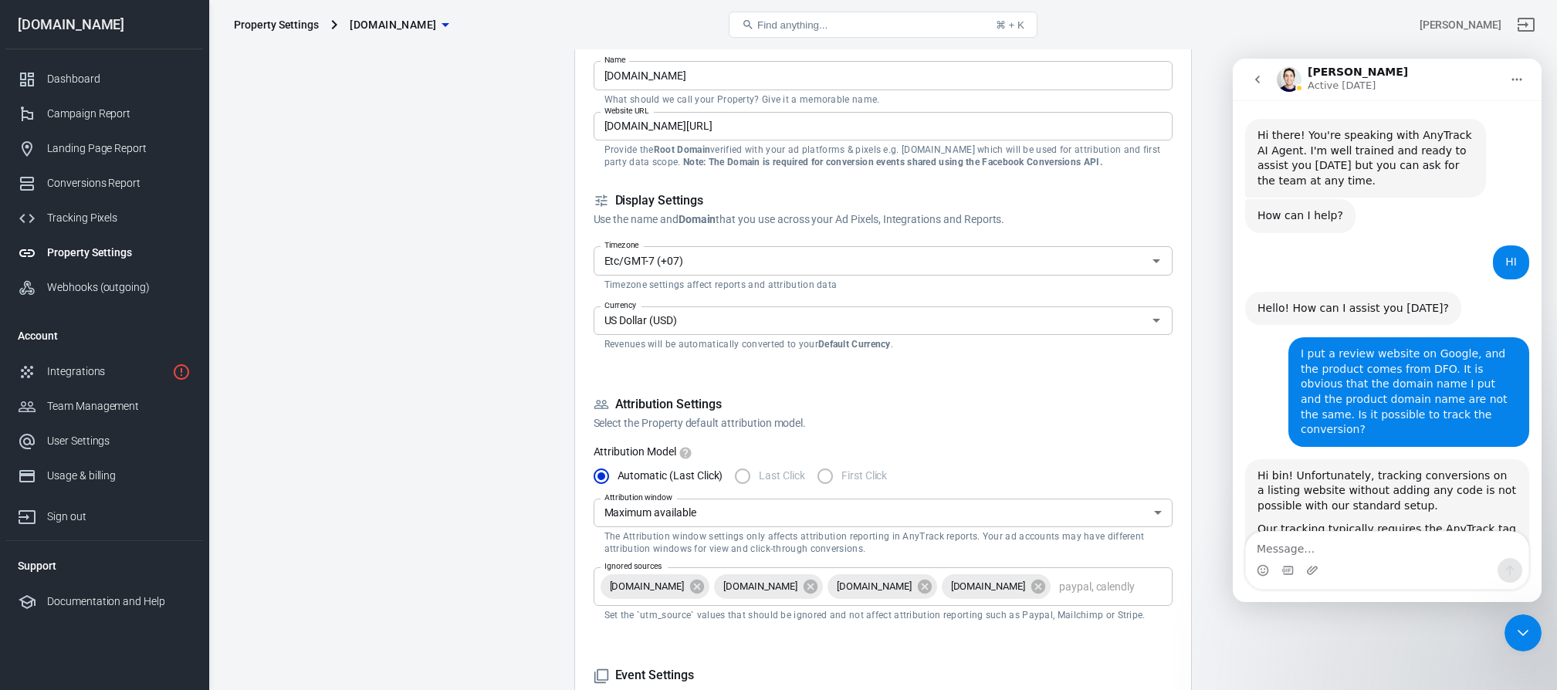
scroll to position [8089, 0]
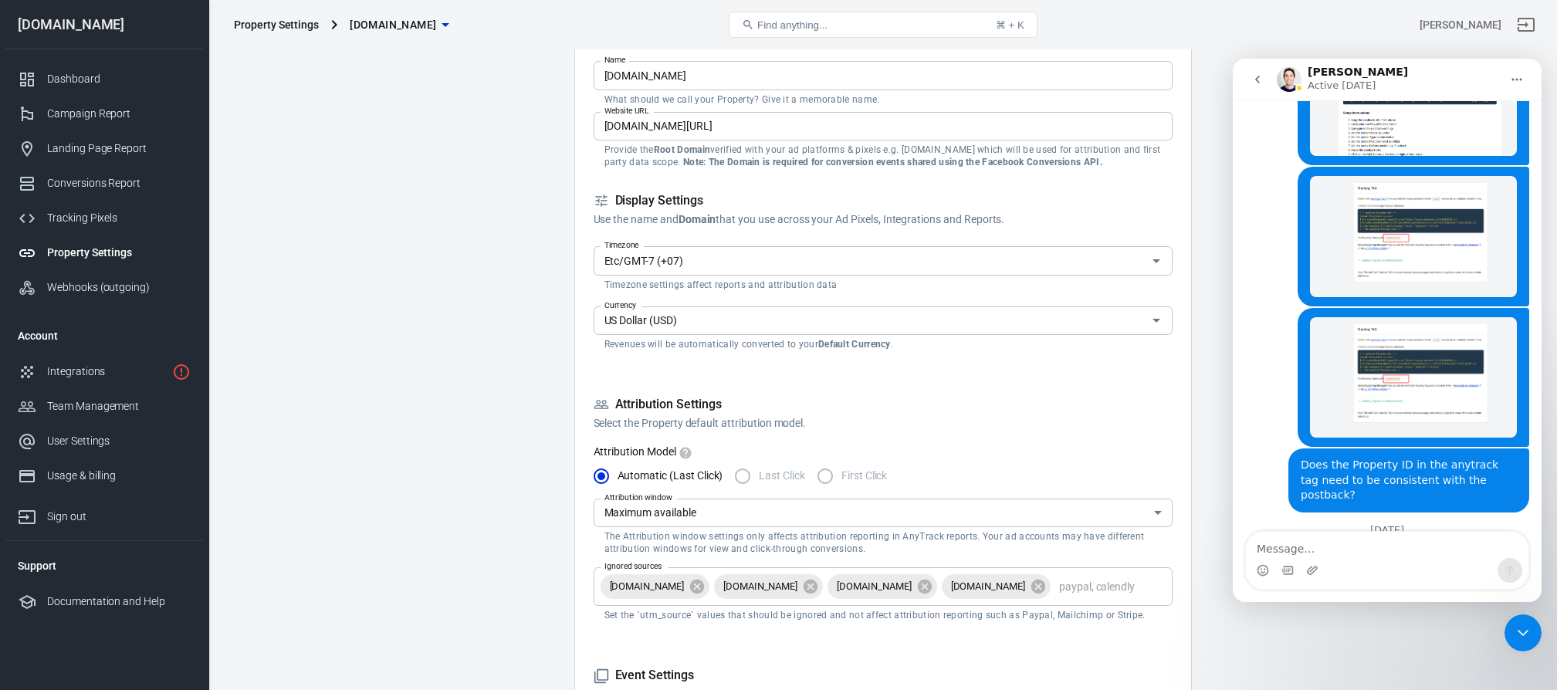
click at [79, 248] on div "Property Settings" at bounding box center [119, 253] width 144 height 16
click at [67, 83] on div "Dashboard" at bounding box center [119, 79] width 144 height 16
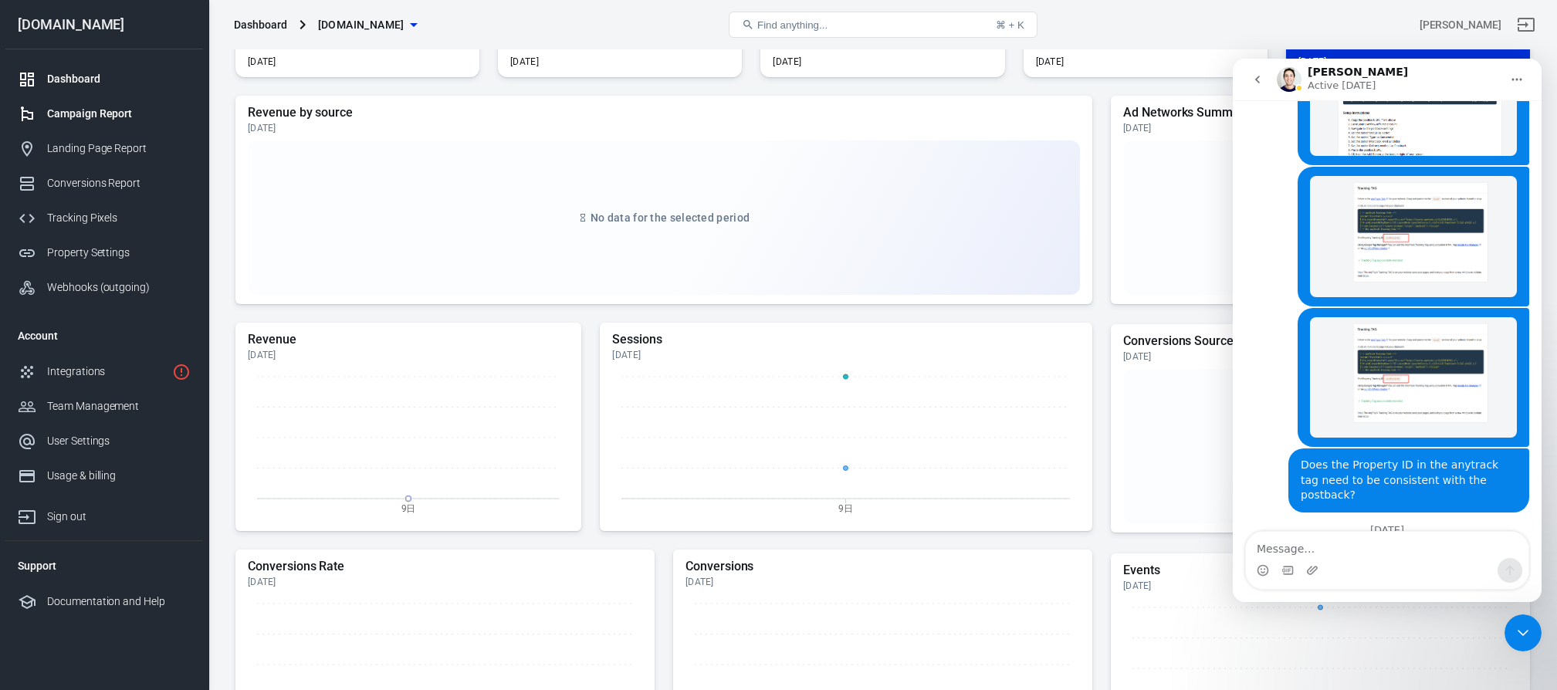
click at [94, 110] on div "Campaign Report" at bounding box center [119, 114] width 144 height 16
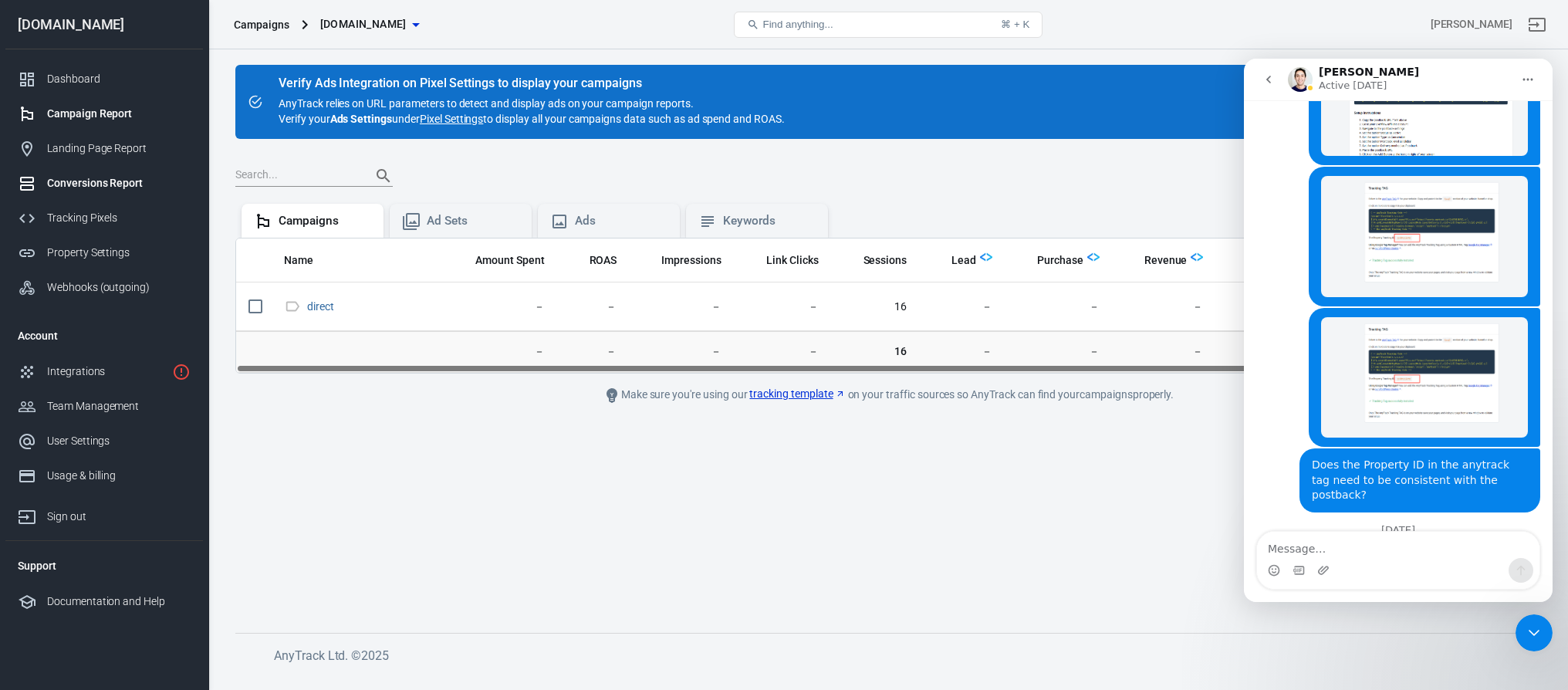
click at [106, 187] on div "Conversions Report" at bounding box center [119, 183] width 144 height 16
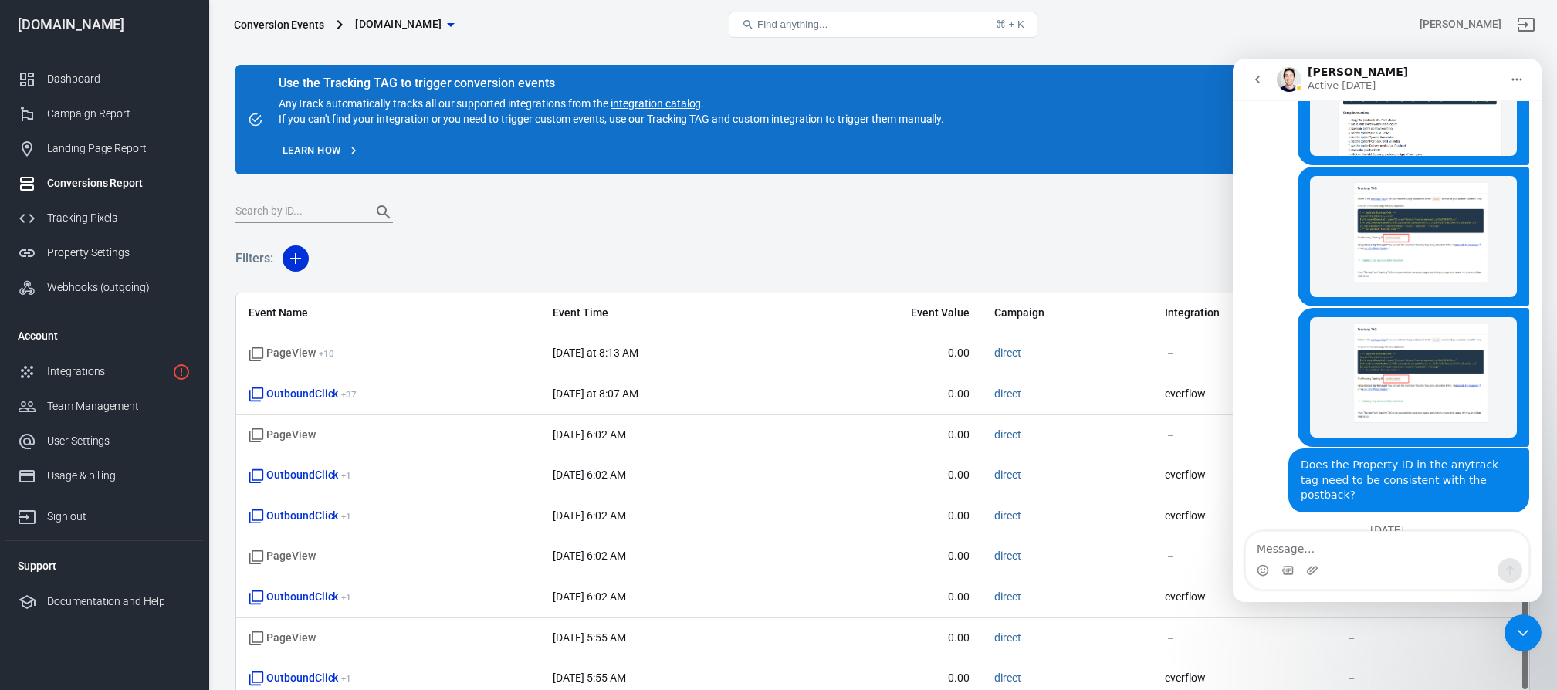
click at [1524, 629] on icon "Close Intercom Messenger" at bounding box center [1523, 633] width 19 height 19
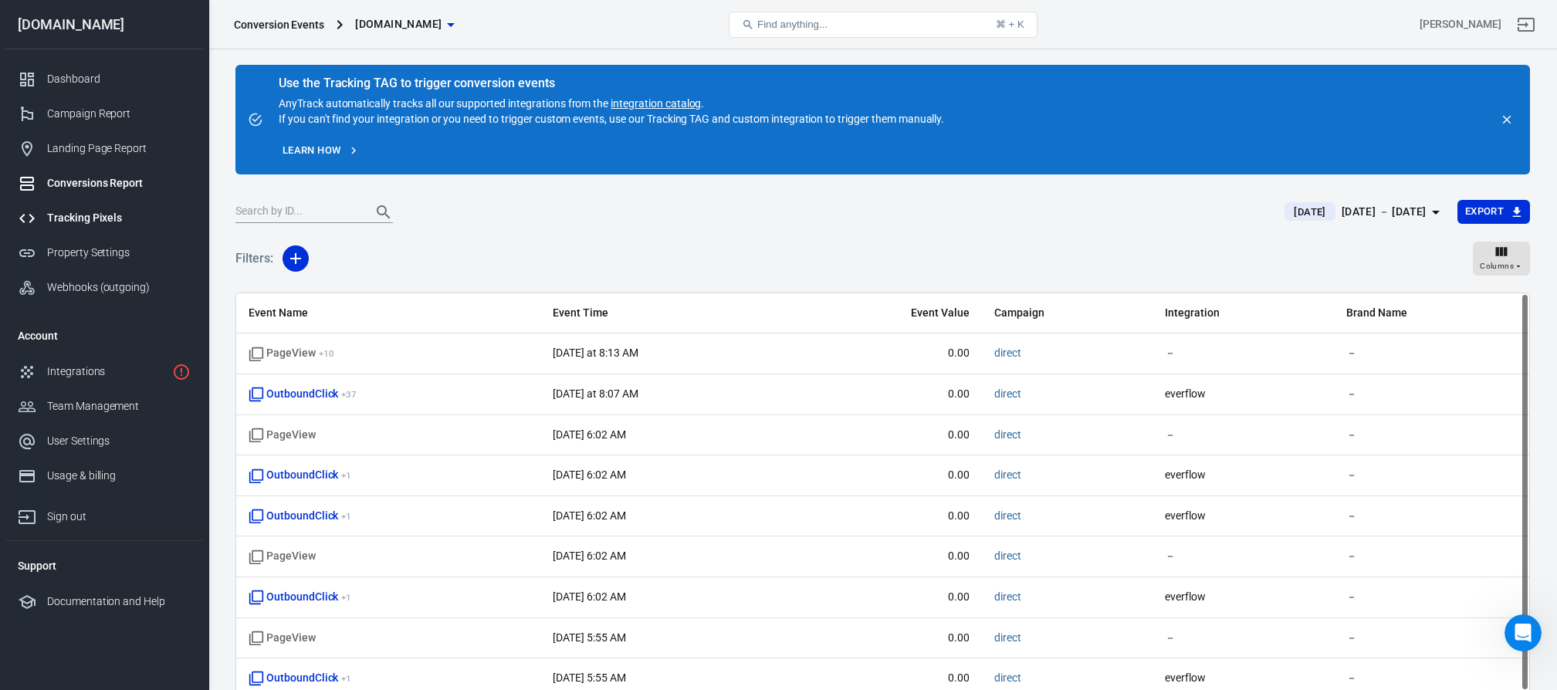
click at [94, 222] on div "Tracking Pixels" at bounding box center [119, 218] width 144 height 16
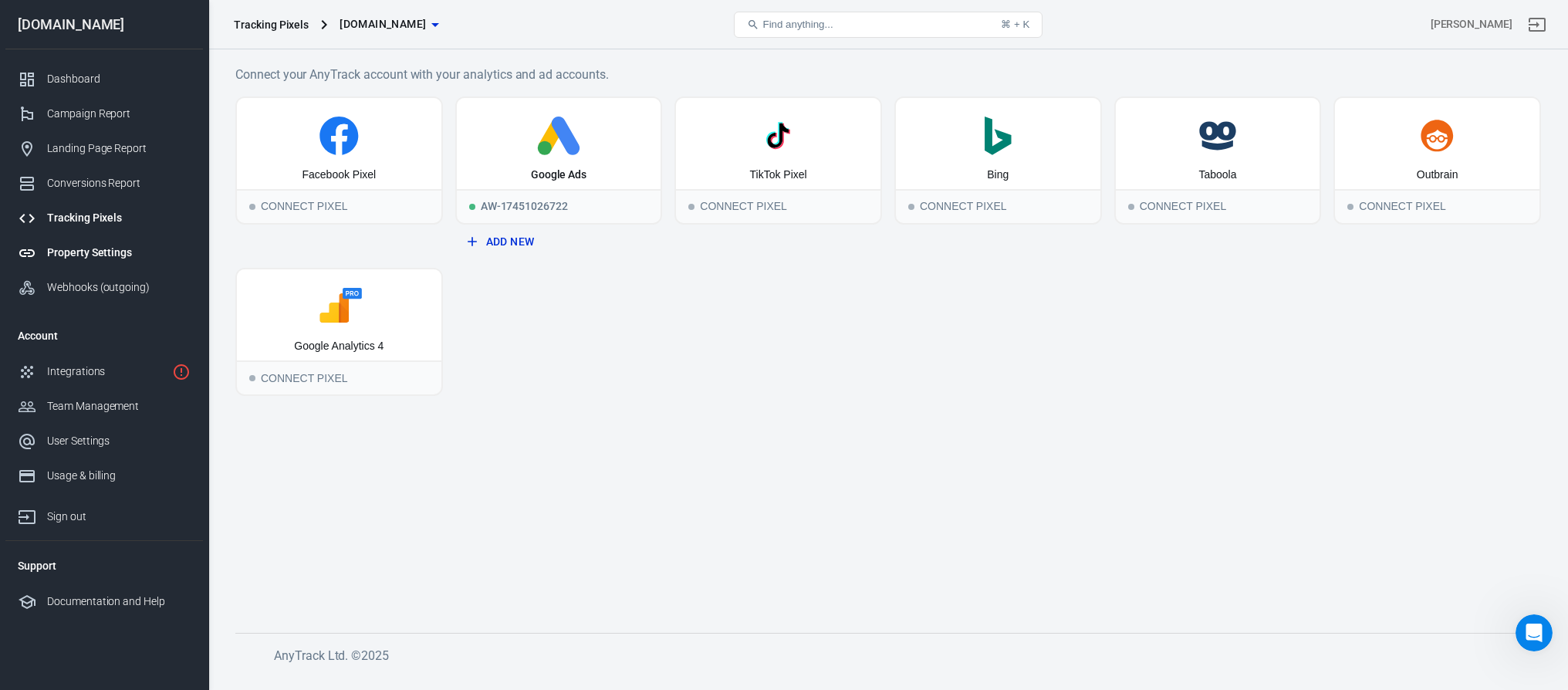
click at [88, 254] on div "Property Settings" at bounding box center [119, 253] width 144 height 16
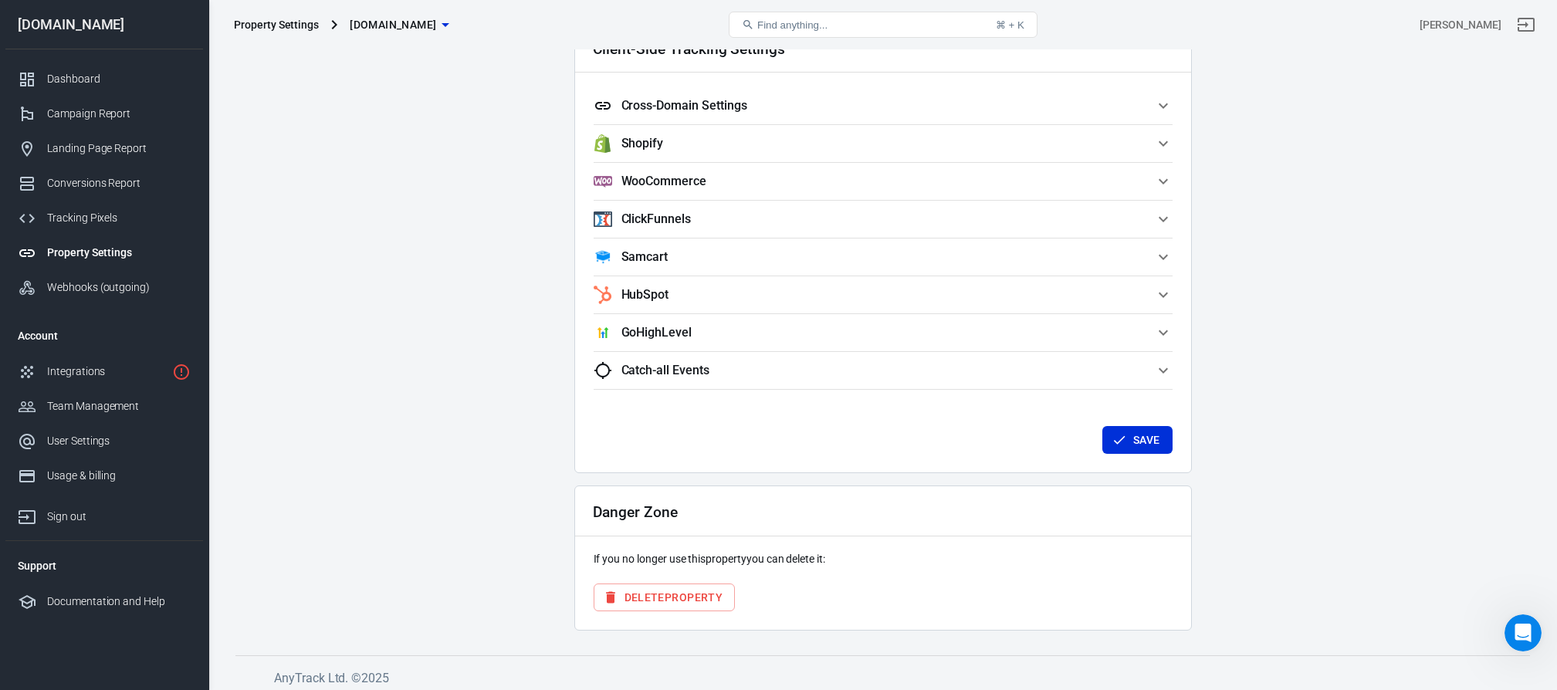
scroll to position [1391, 0]
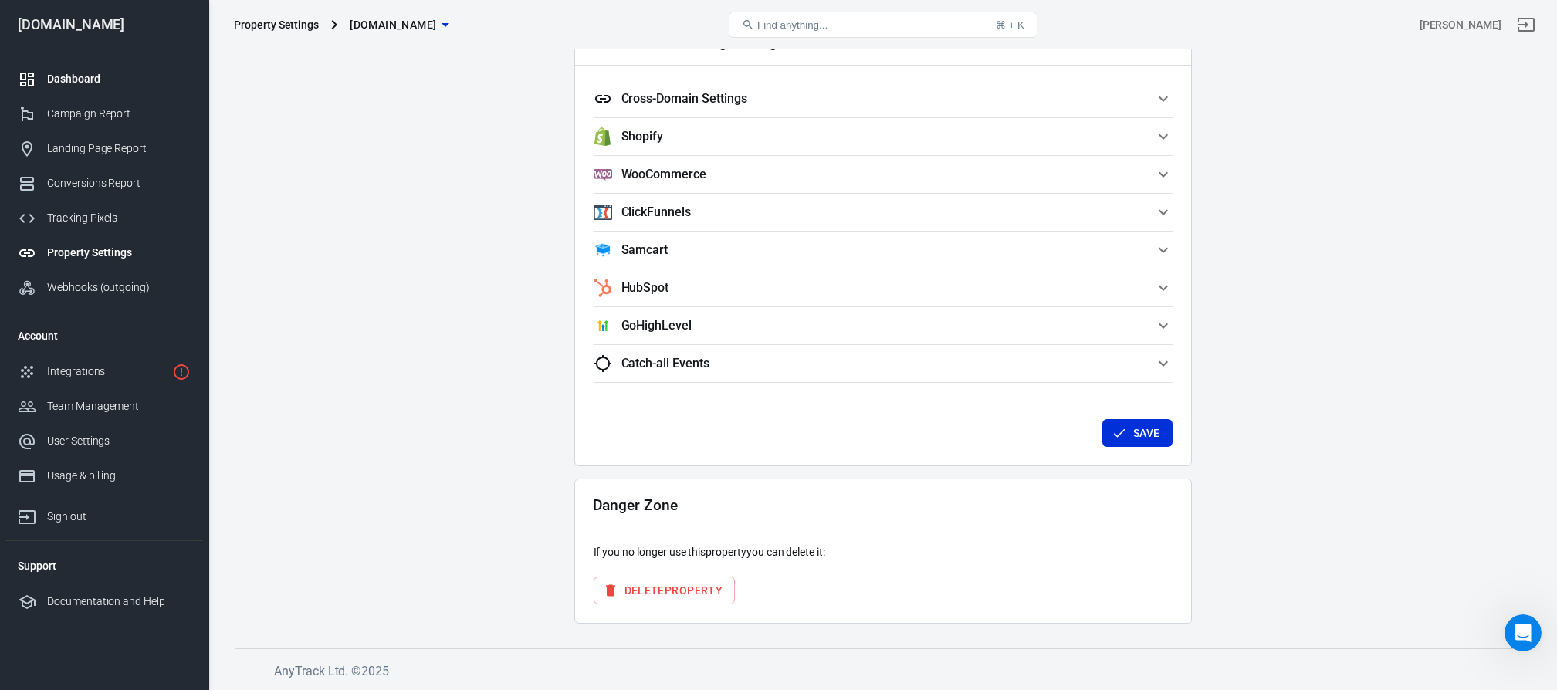
click at [83, 89] on link "Dashboard" at bounding box center [104, 79] width 198 height 35
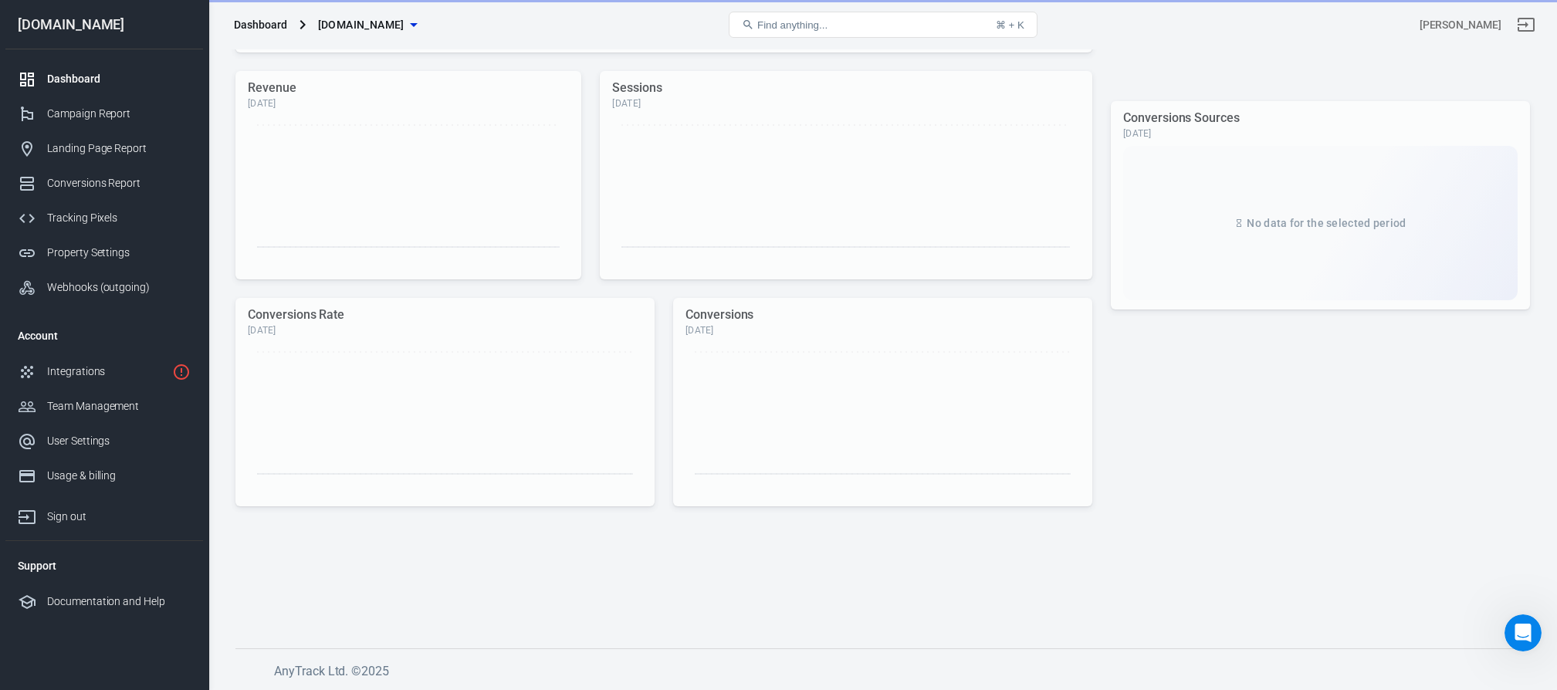
scroll to position [364, 0]
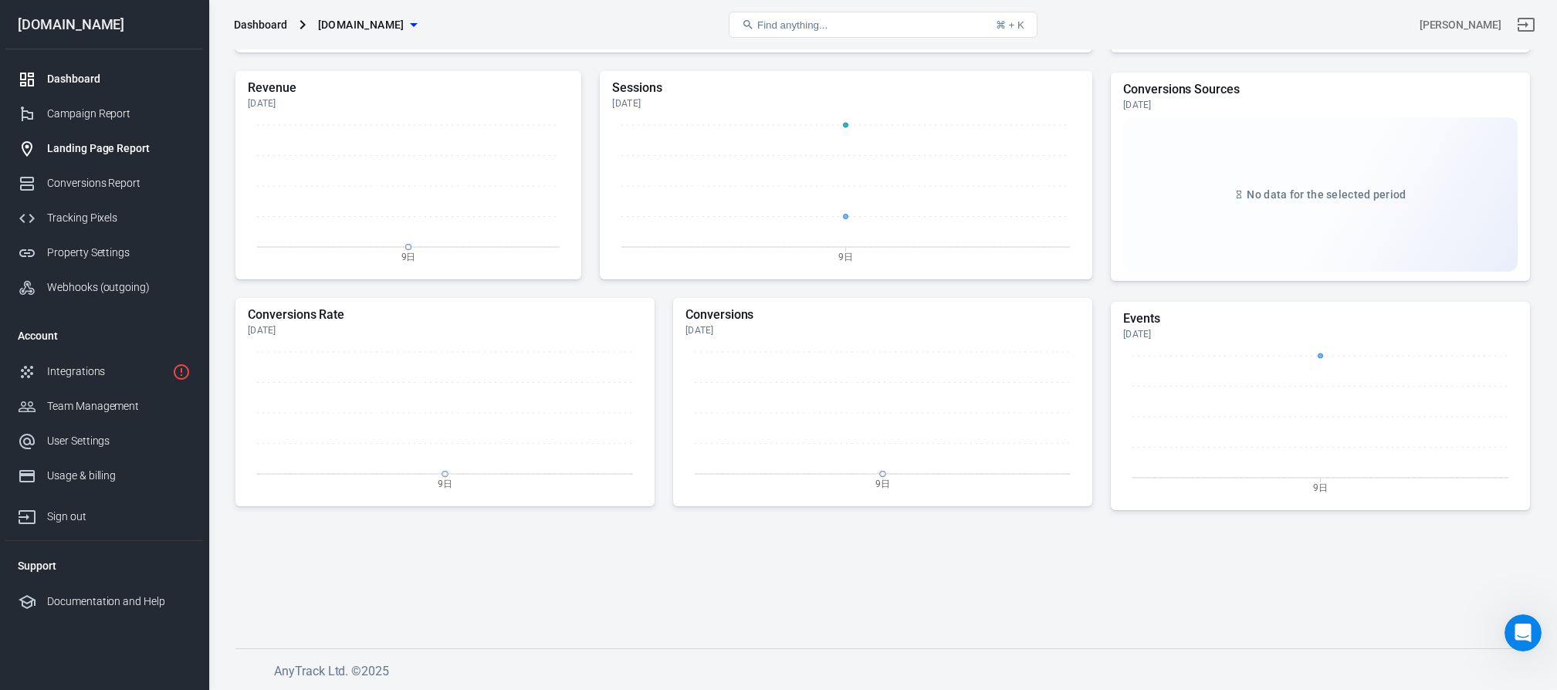
click at [96, 150] on div "Landing Page Report" at bounding box center [119, 148] width 144 height 16
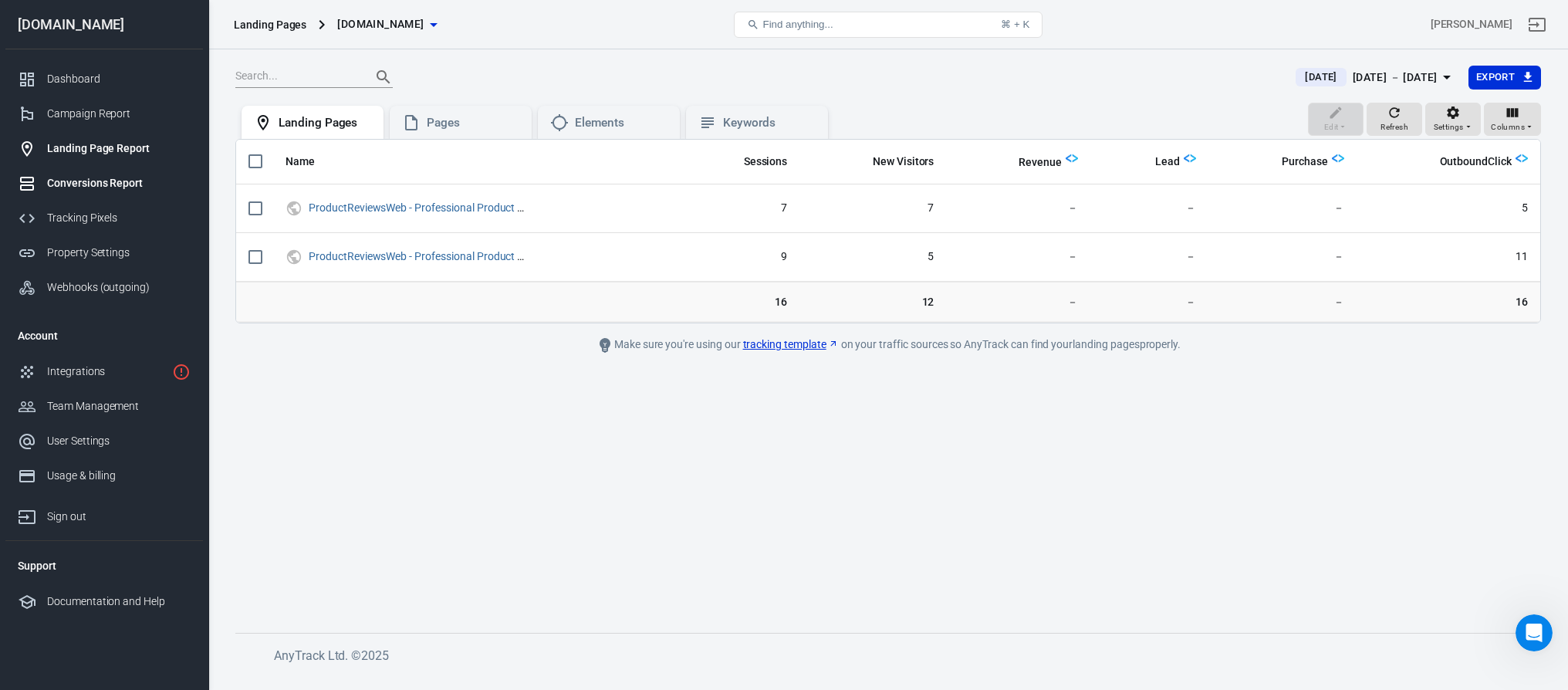
click at [79, 181] on div "Conversions Report" at bounding box center [119, 183] width 144 height 16
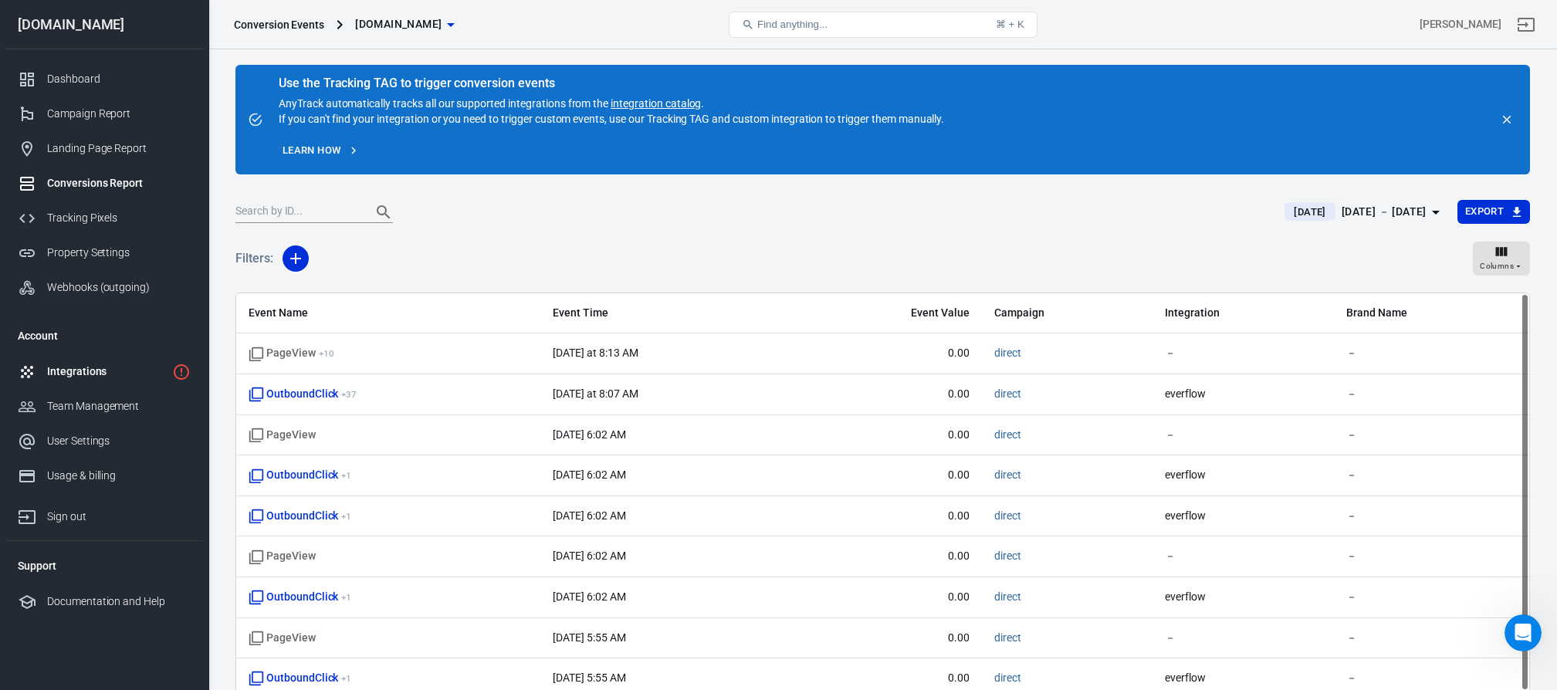
click at [113, 375] on div "Integrations" at bounding box center [106, 372] width 119 height 16
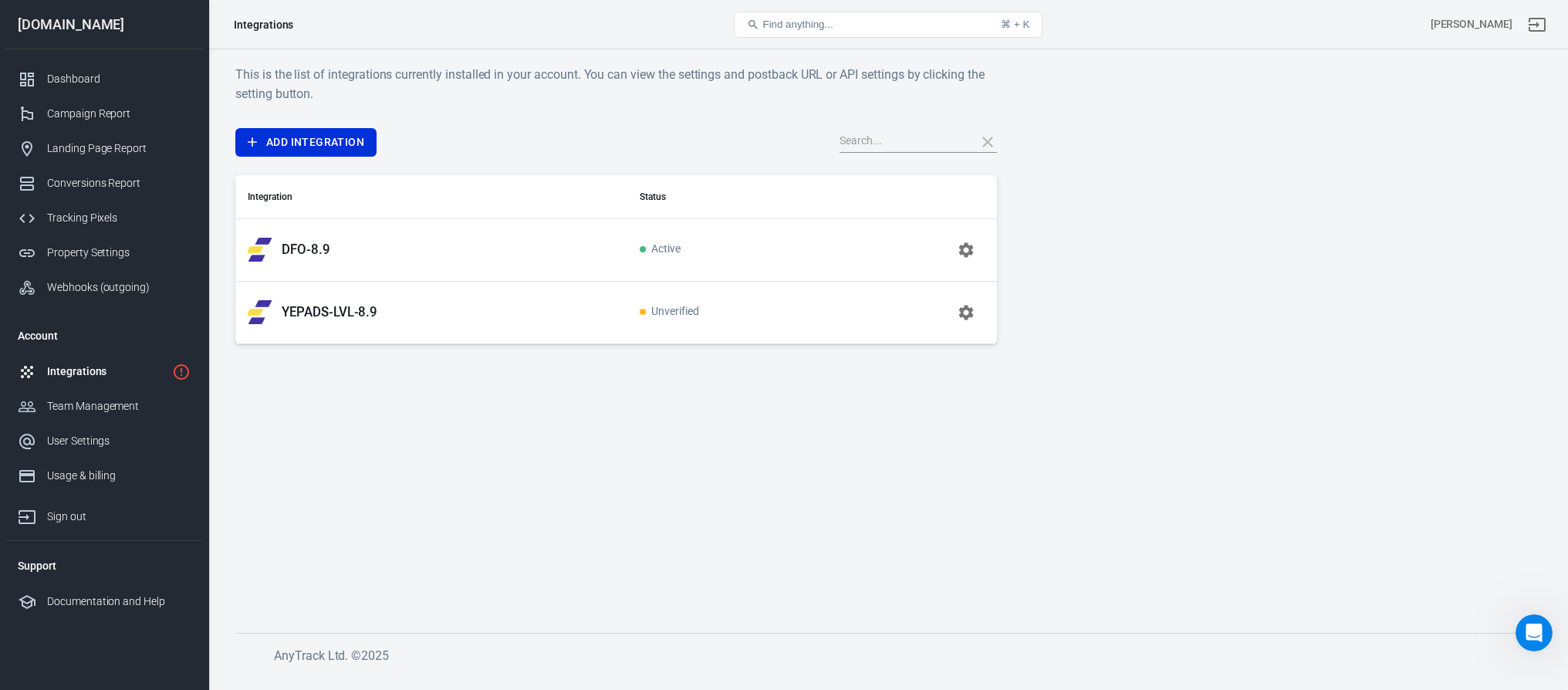
click at [963, 327] on button "button" at bounding box center [966, 312] width 37 height 37
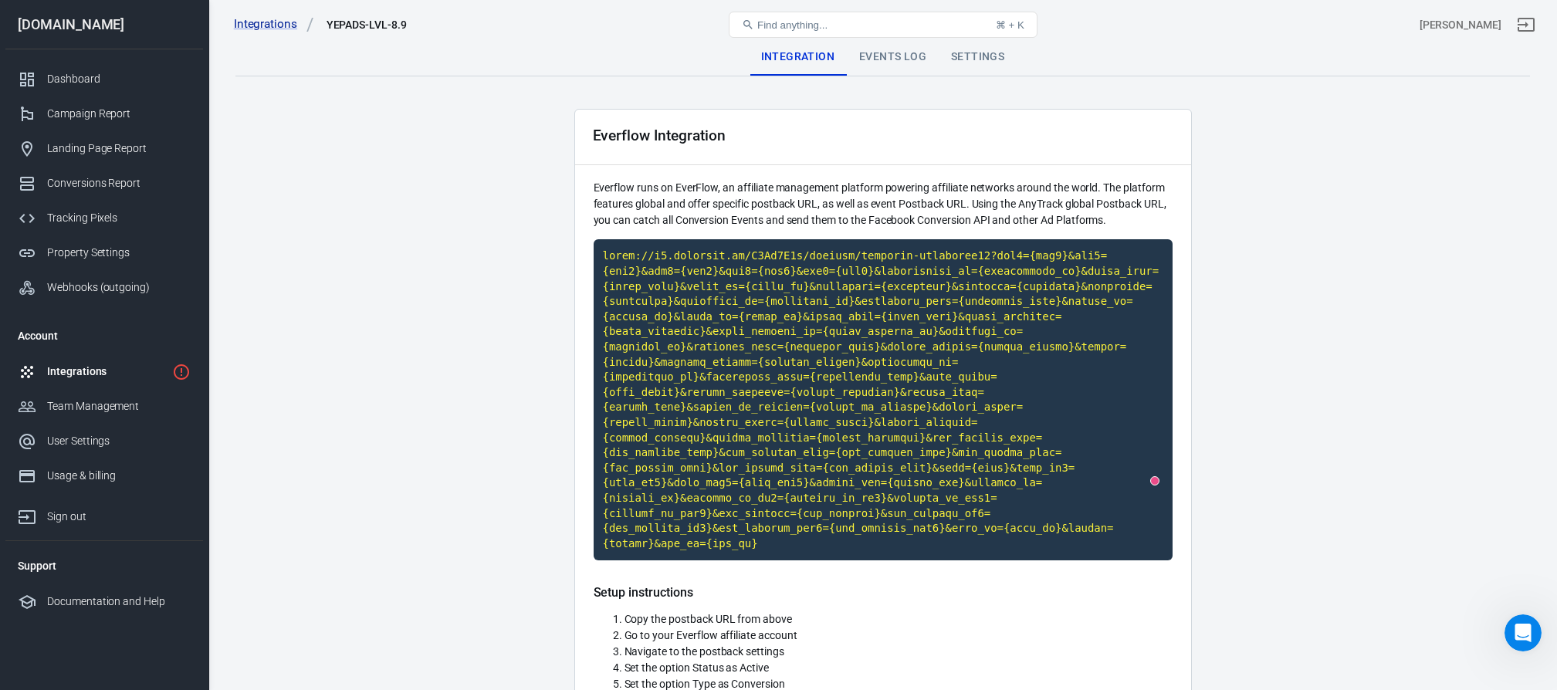
click at [891, 56] on div "Events Log" at bounding box center [893, 57] width 92 height 37
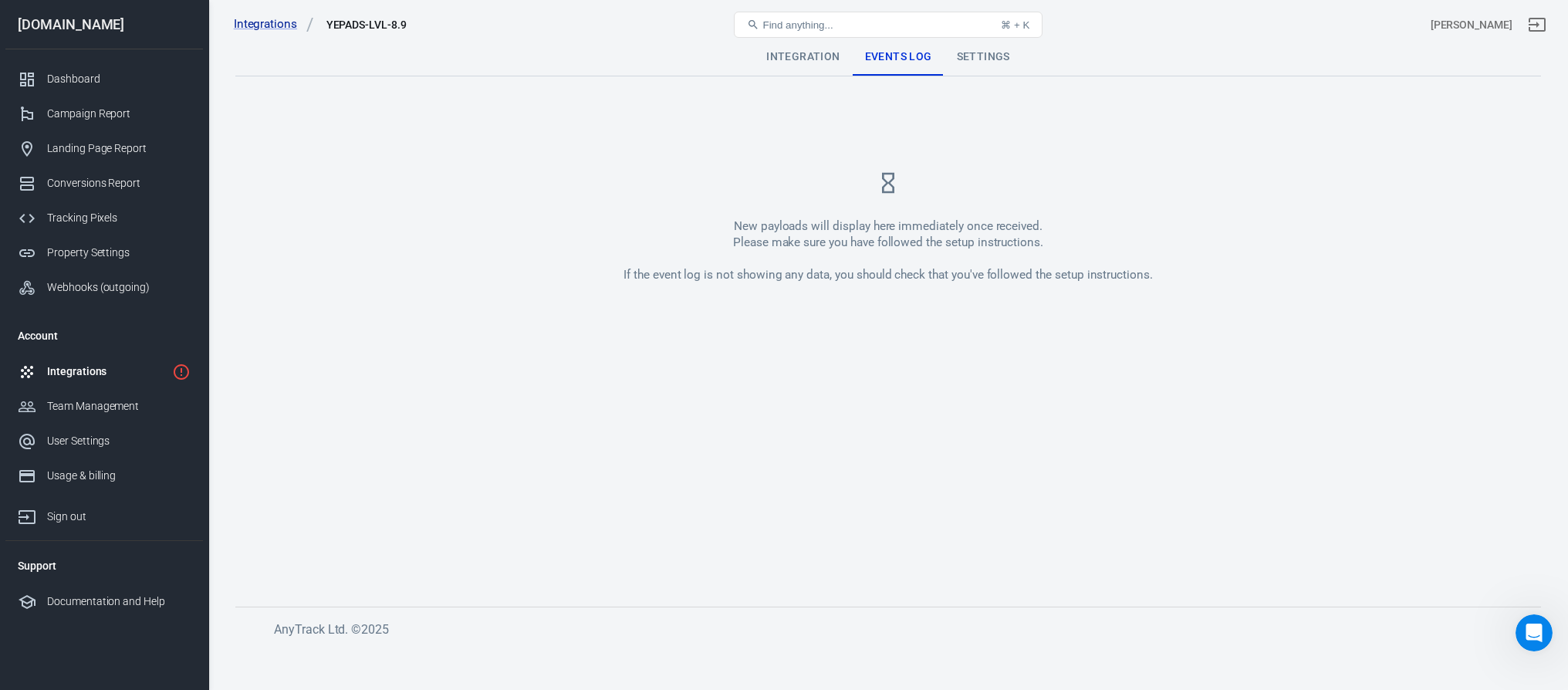
click at [972, 58] on div "Settings" at bounding box center [984, 57] width 78 height 37
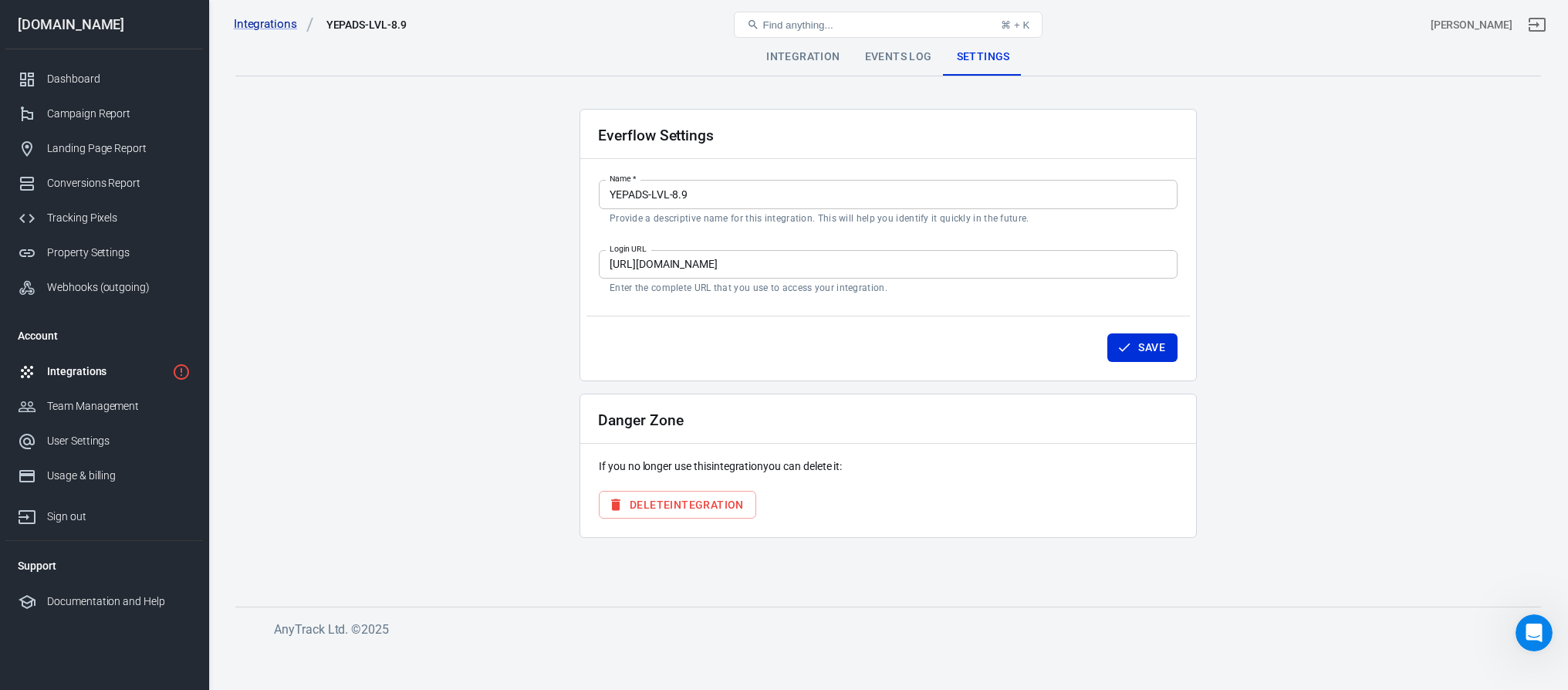
click at [80, 370] on div "Integrations" at bounding box center [106, 372] width 119 height 16
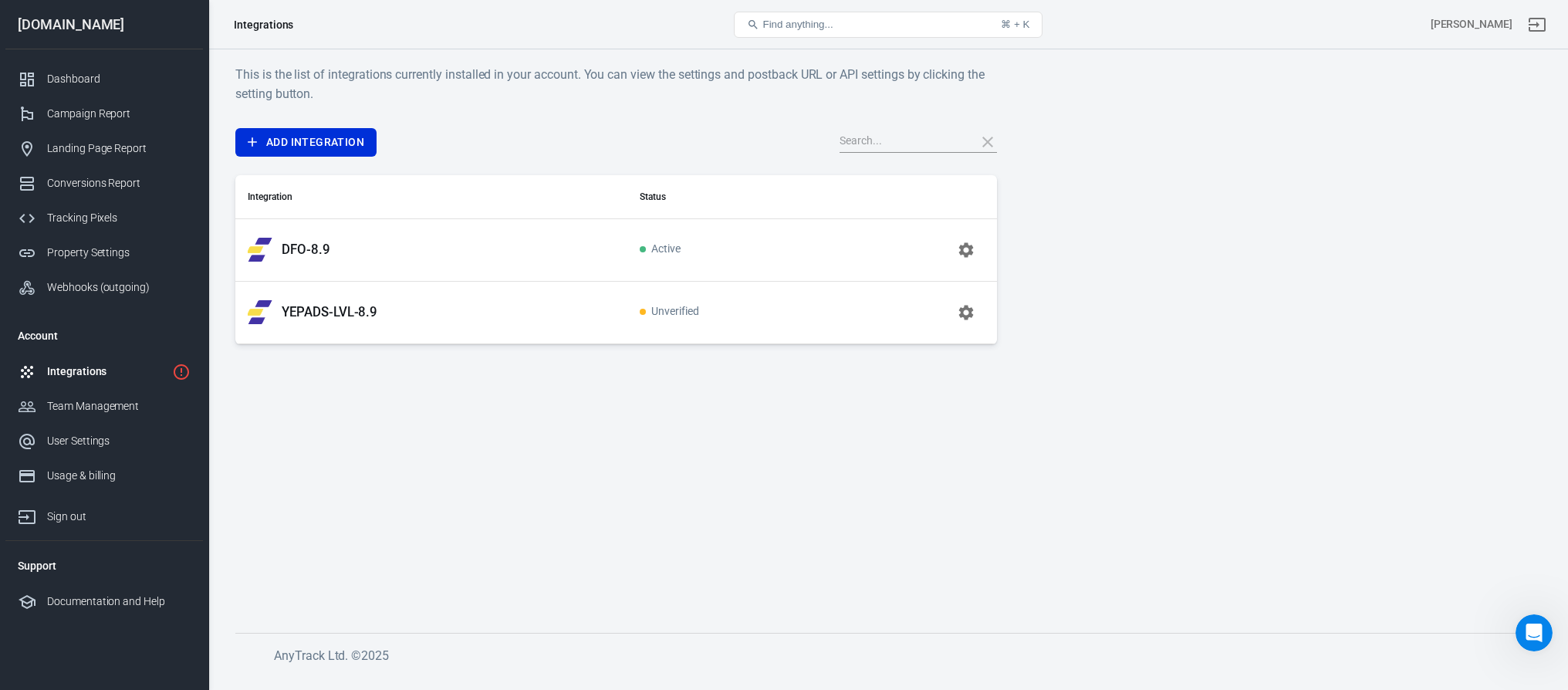
click at [965, 248] on icon "button" at bounding box center [966, 250] width 19 height 19
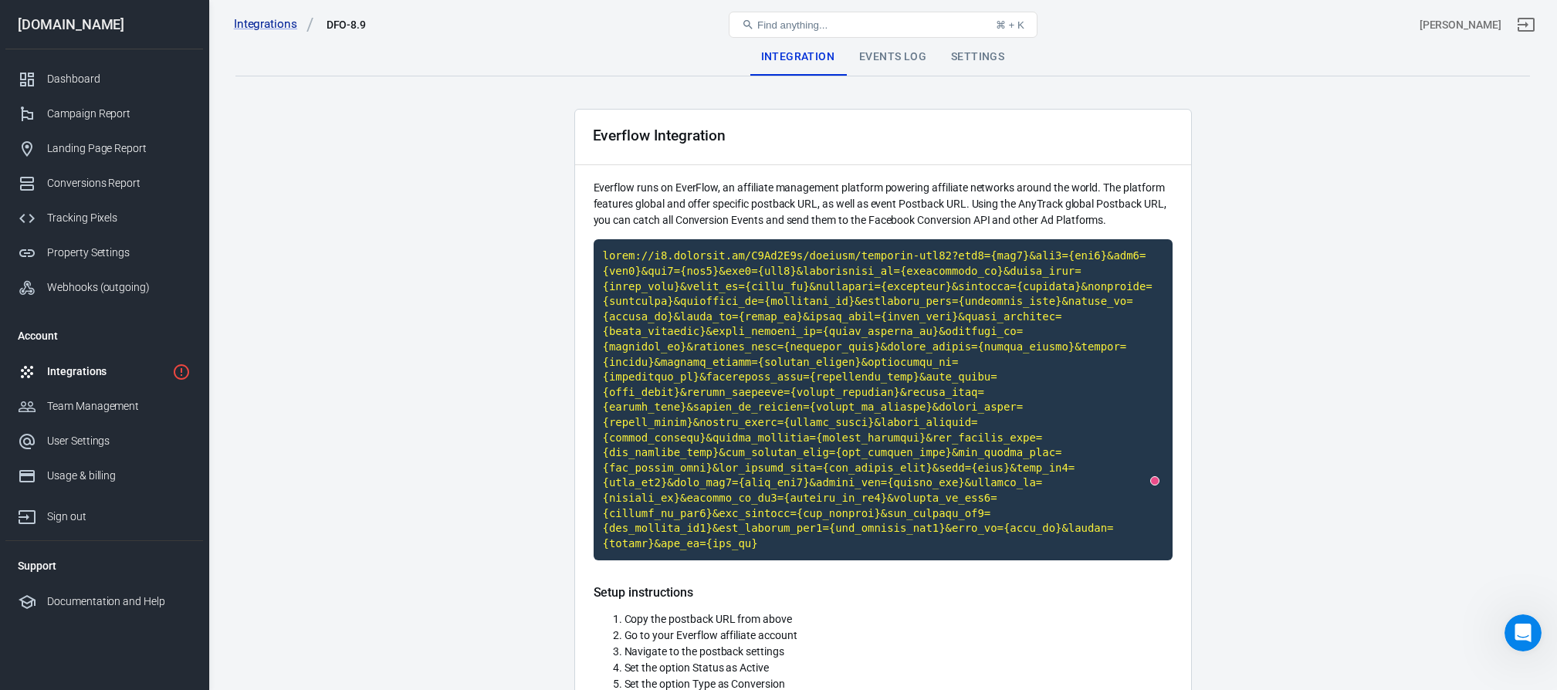
click at [884, 59] on div "Events Log" at bounding box center [893, 57] width 92 height 37
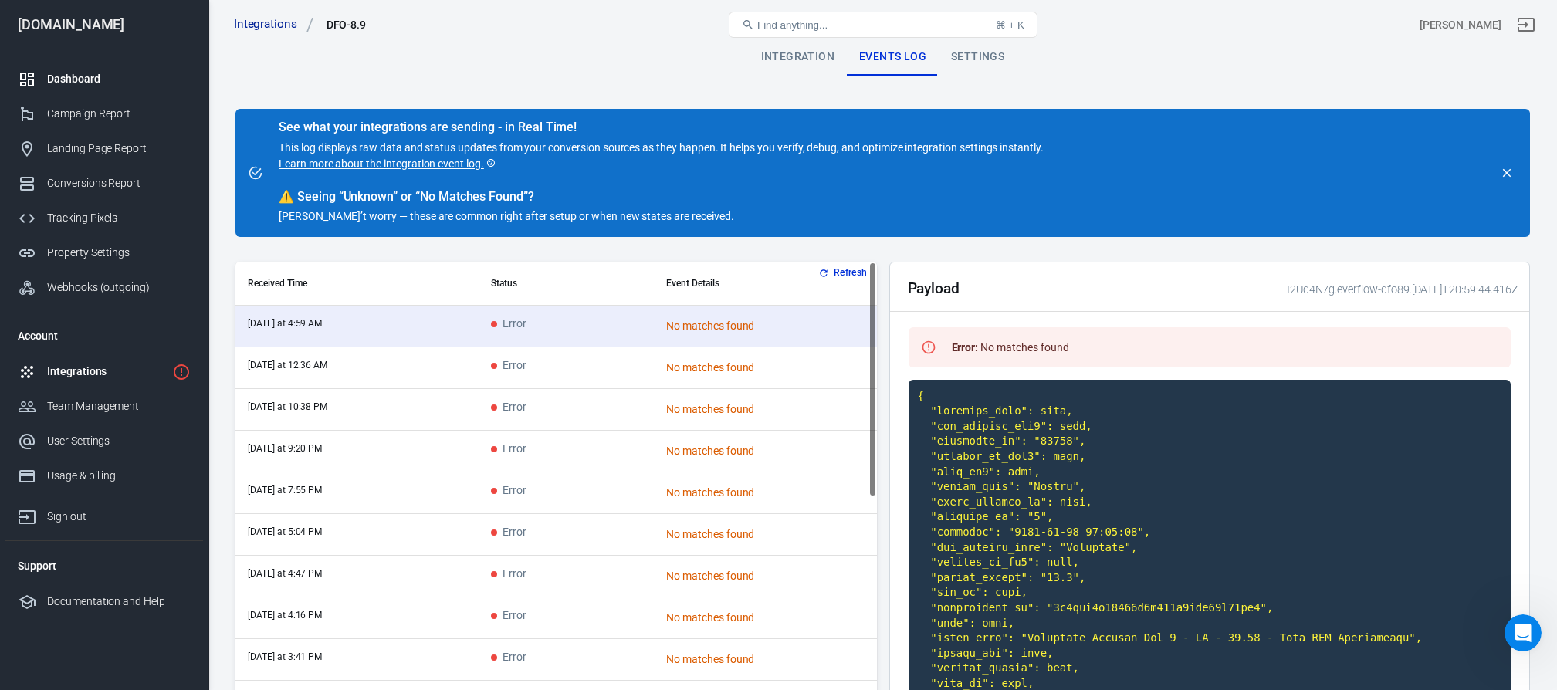
click at [92, 90] on link "Dashboard" at bounding box center [104, 79] width 198 height 35
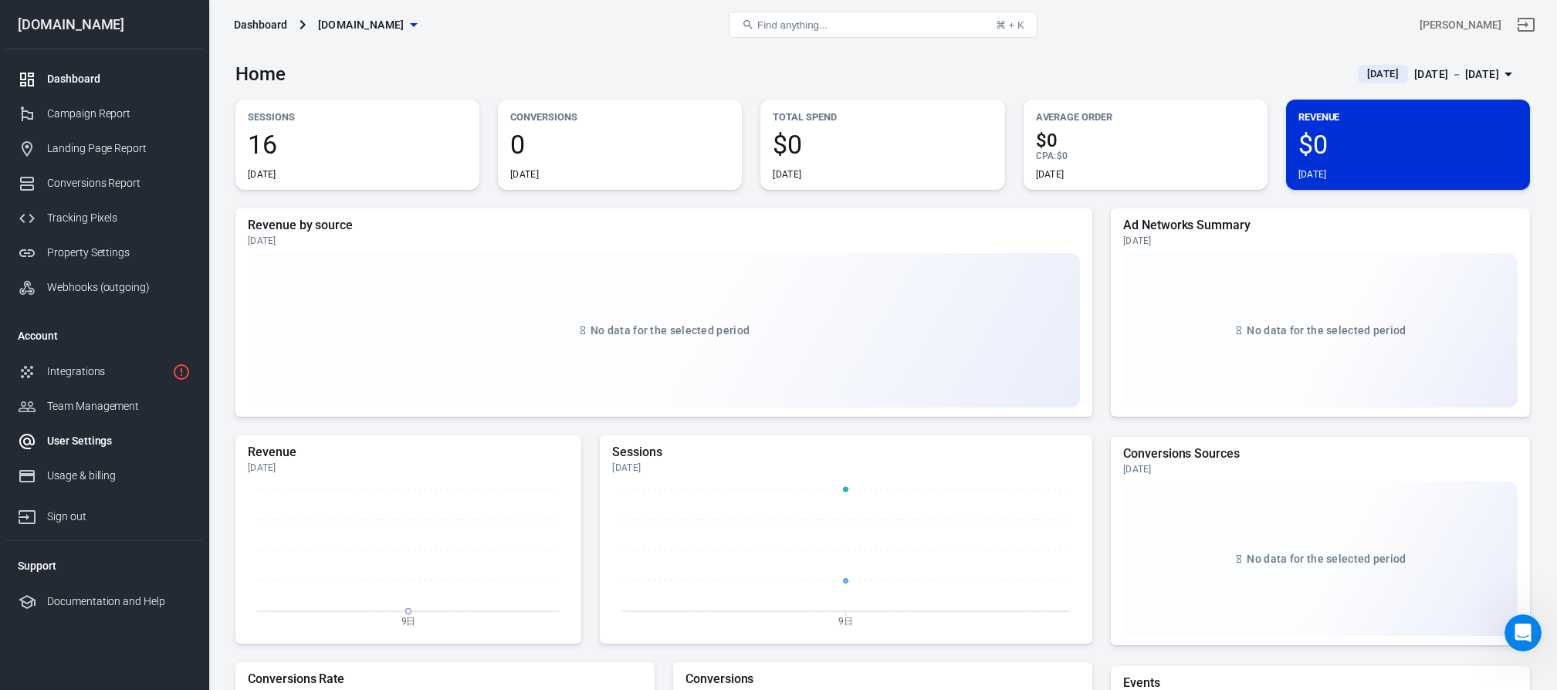
click at [86, 441] on div "User Settings" at bounding box center [119, 441] width 144 height 16
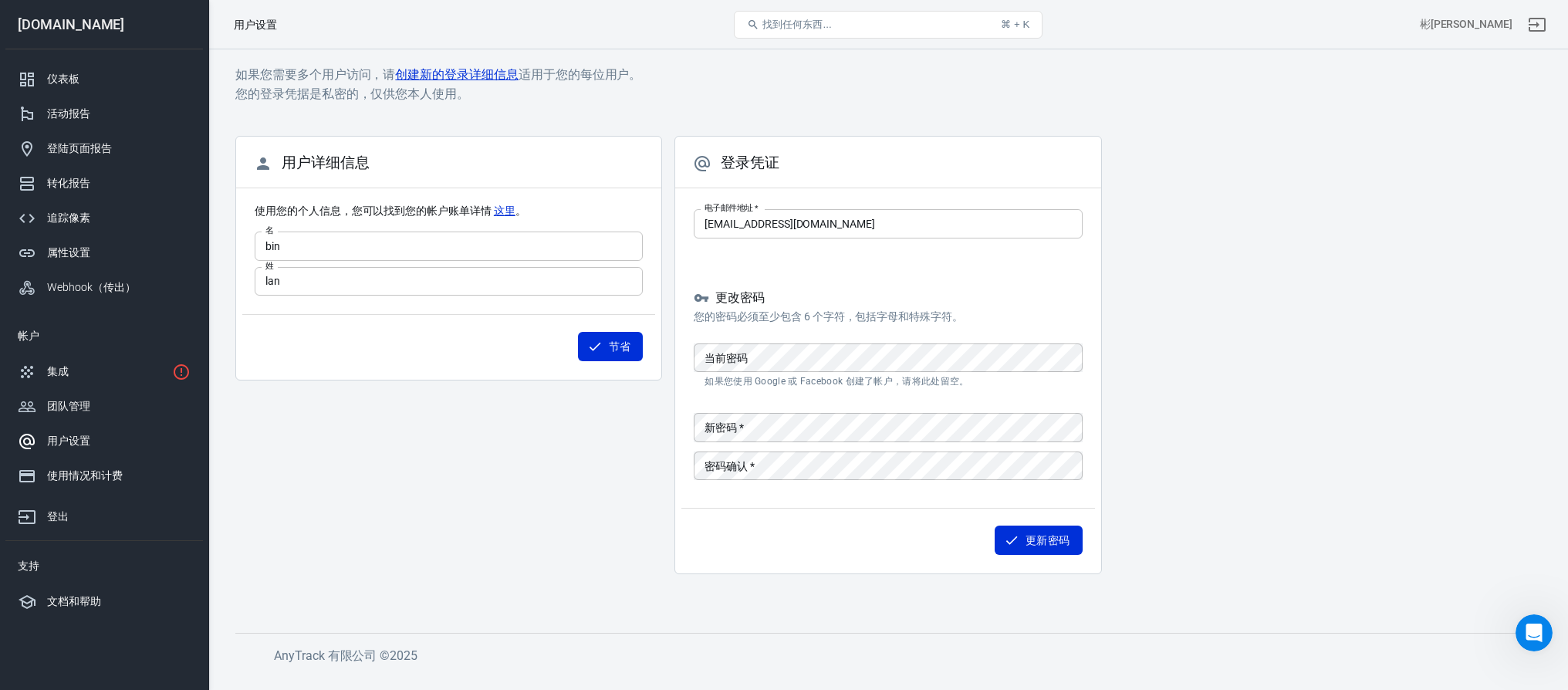
scroll to position [8089, 0]
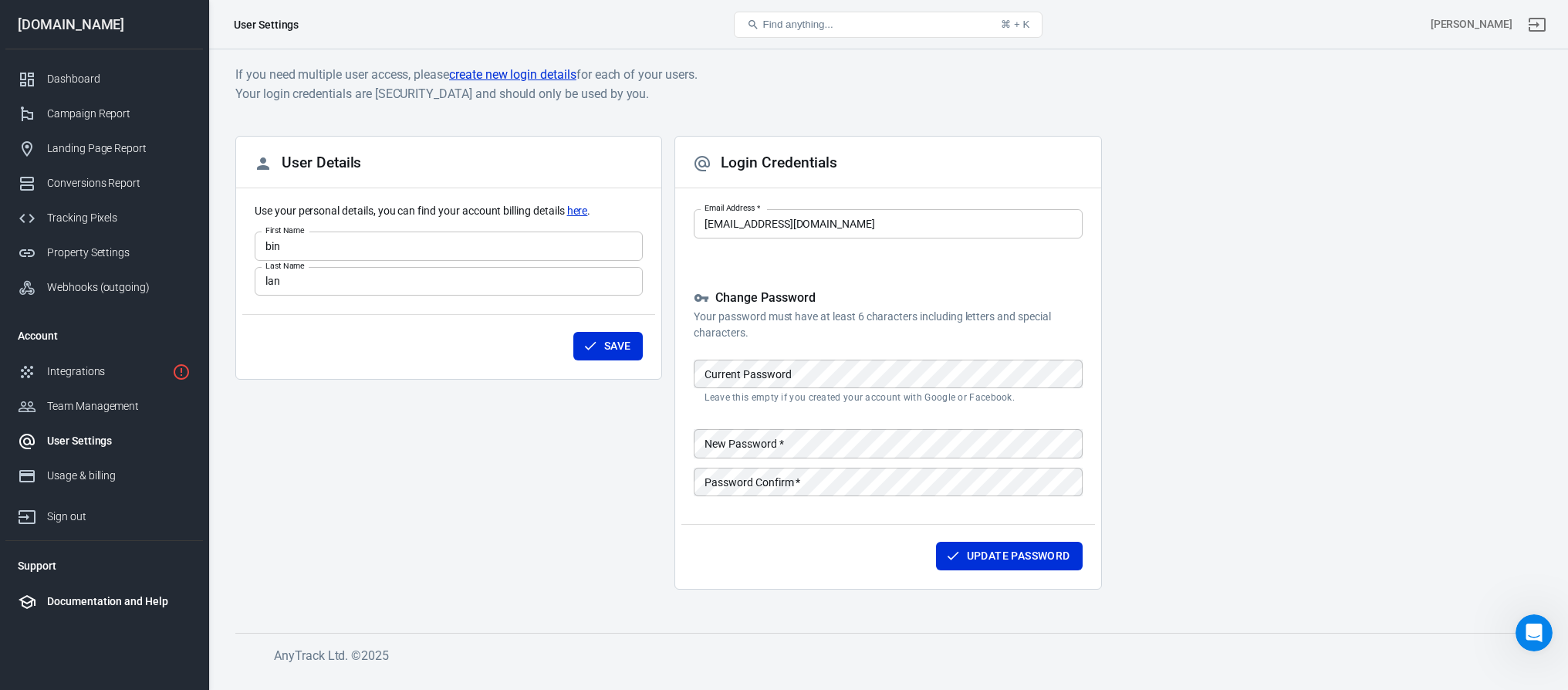
click at [129, 604] on div "Documentation and Help" at bounding box center [119, 602] width 144 height 16
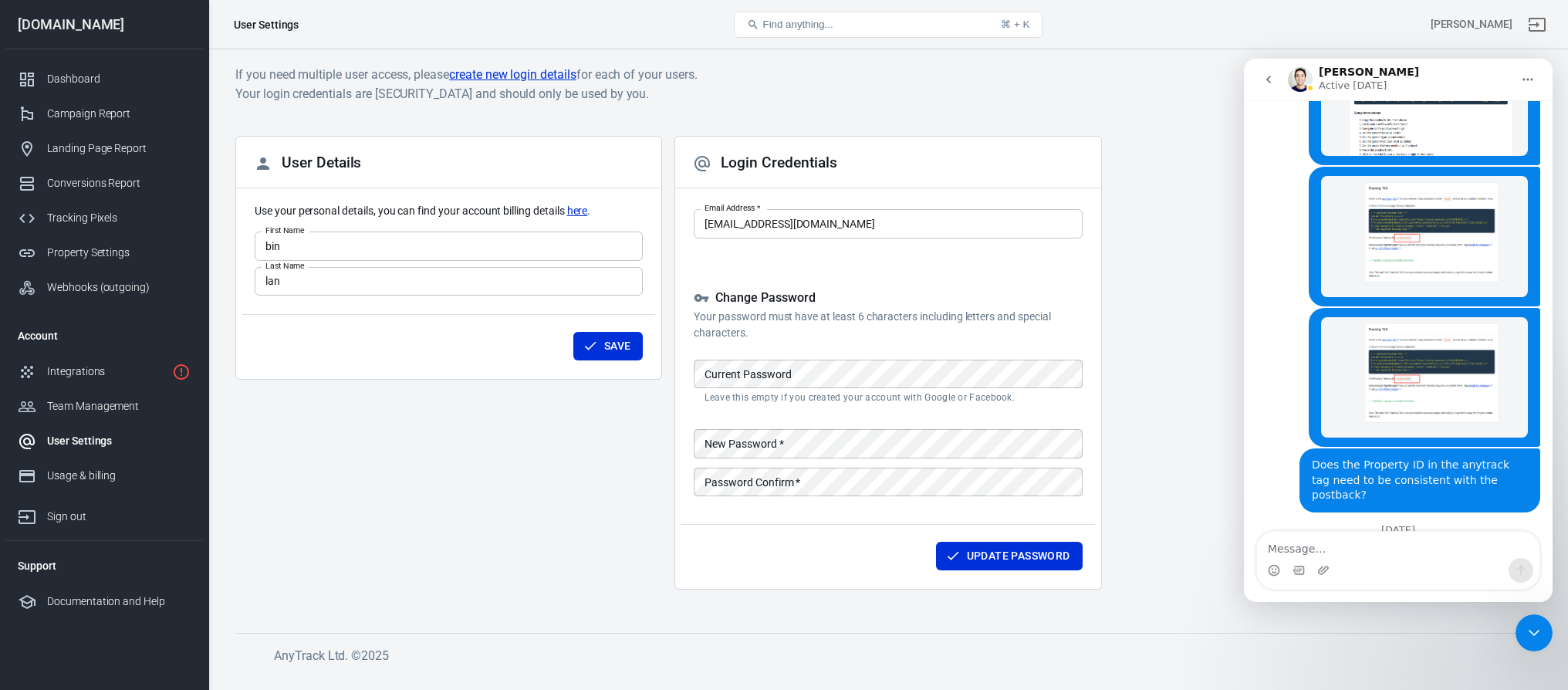
click at [1524, 624] on div "Close Intercom Messenger" at bounding box center [1534, 632] width 37 height 37
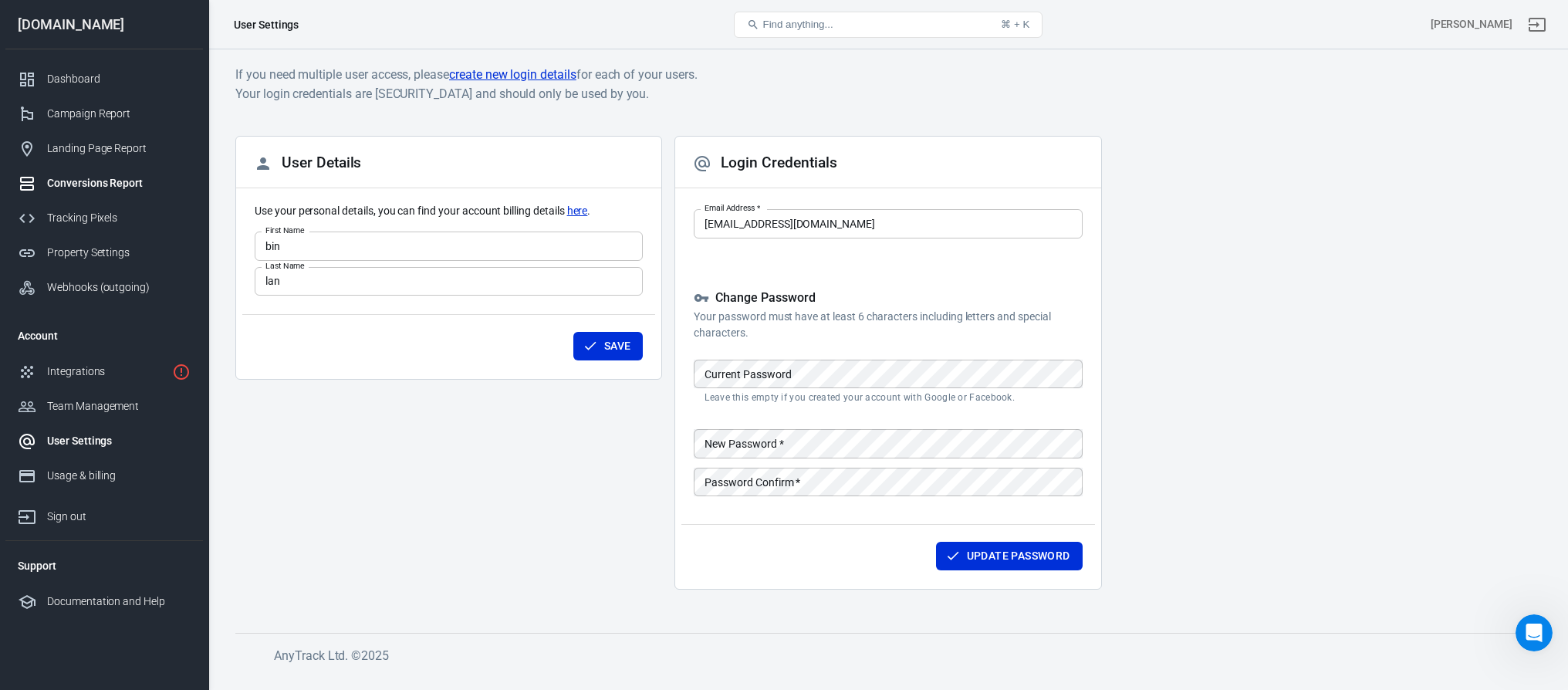
click at [130, 191] on div "Conversions Report" at bounding box center [119, 183] width 144 height 16
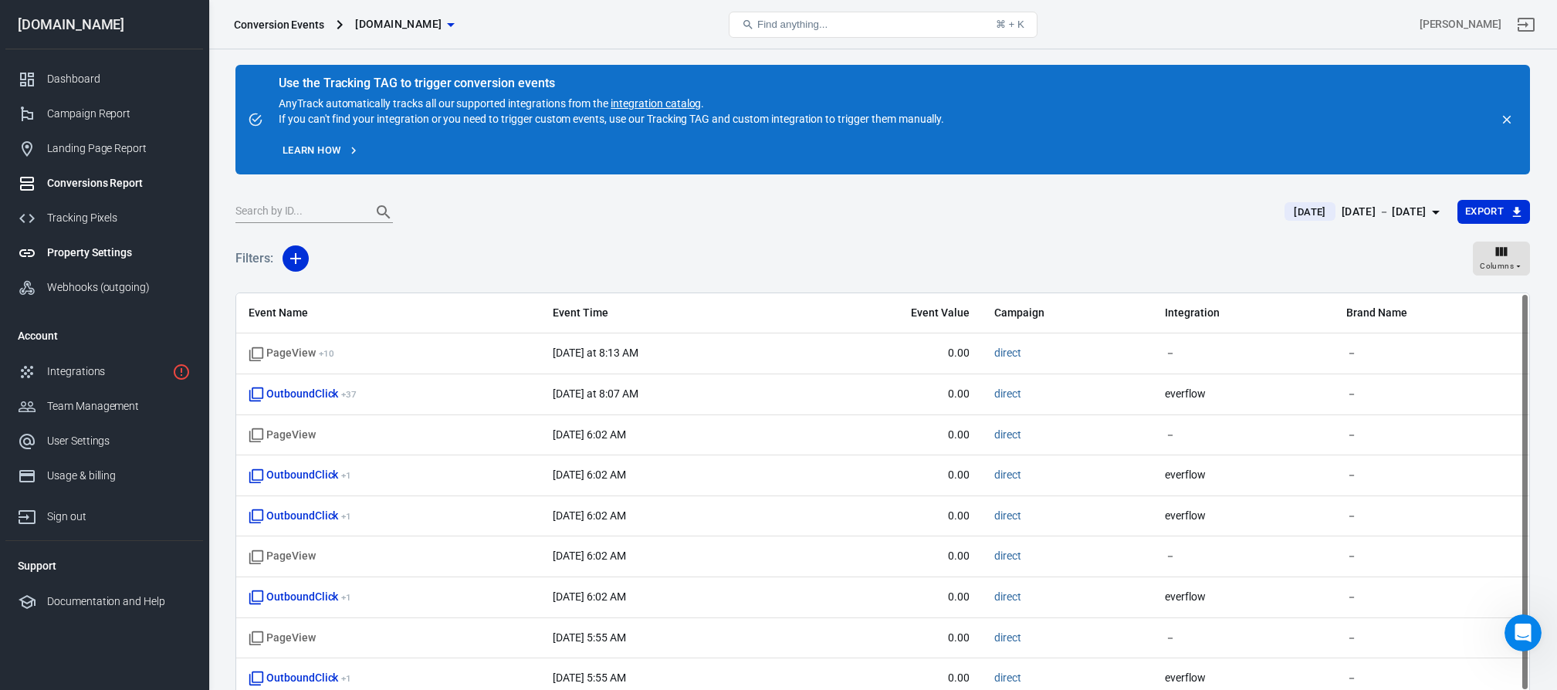
click at [90, 258] on div "Property Settings" at bounding box center [119, 253] width 144 height 16
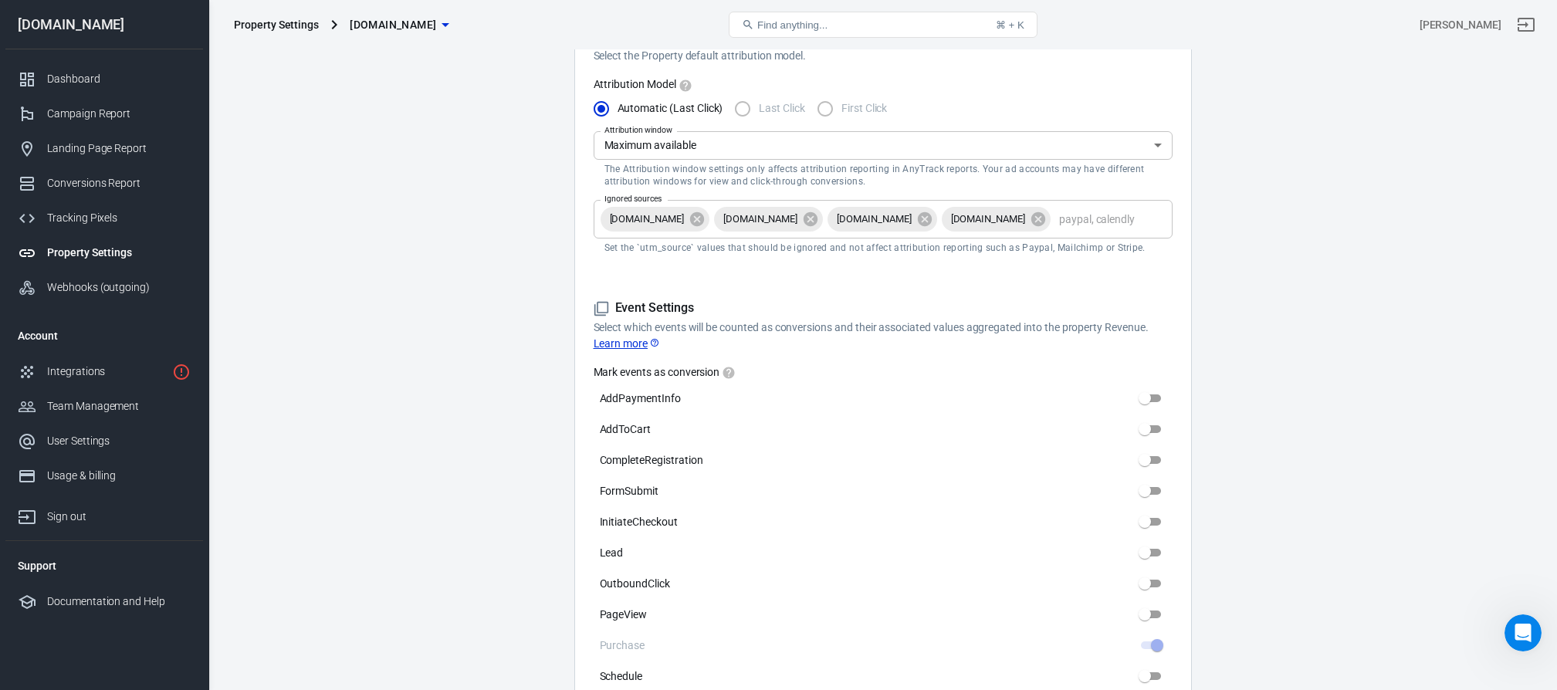
scroll to position [482, 0]
click at [460, 394] on main "Auto Scan Tracking Script Settings Property Settings Name [DOMAIN_NAME] Name Wh…" at bounding box center [882, 544] width 1294 height 1976
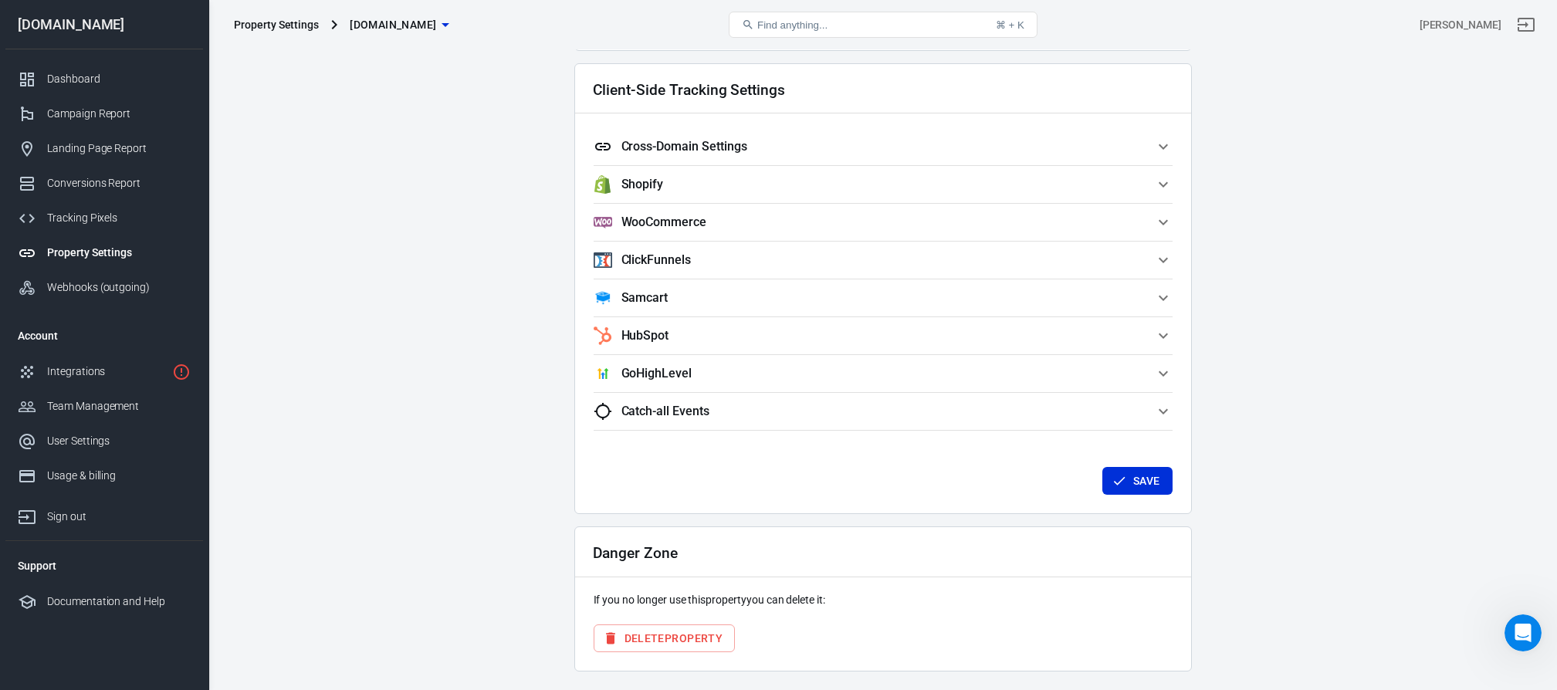
scroll to position [1345, 0]
click at [719, 150] on h5 "Cross-Domain Settings" at bounding box center [684, 144] width 126 height 15
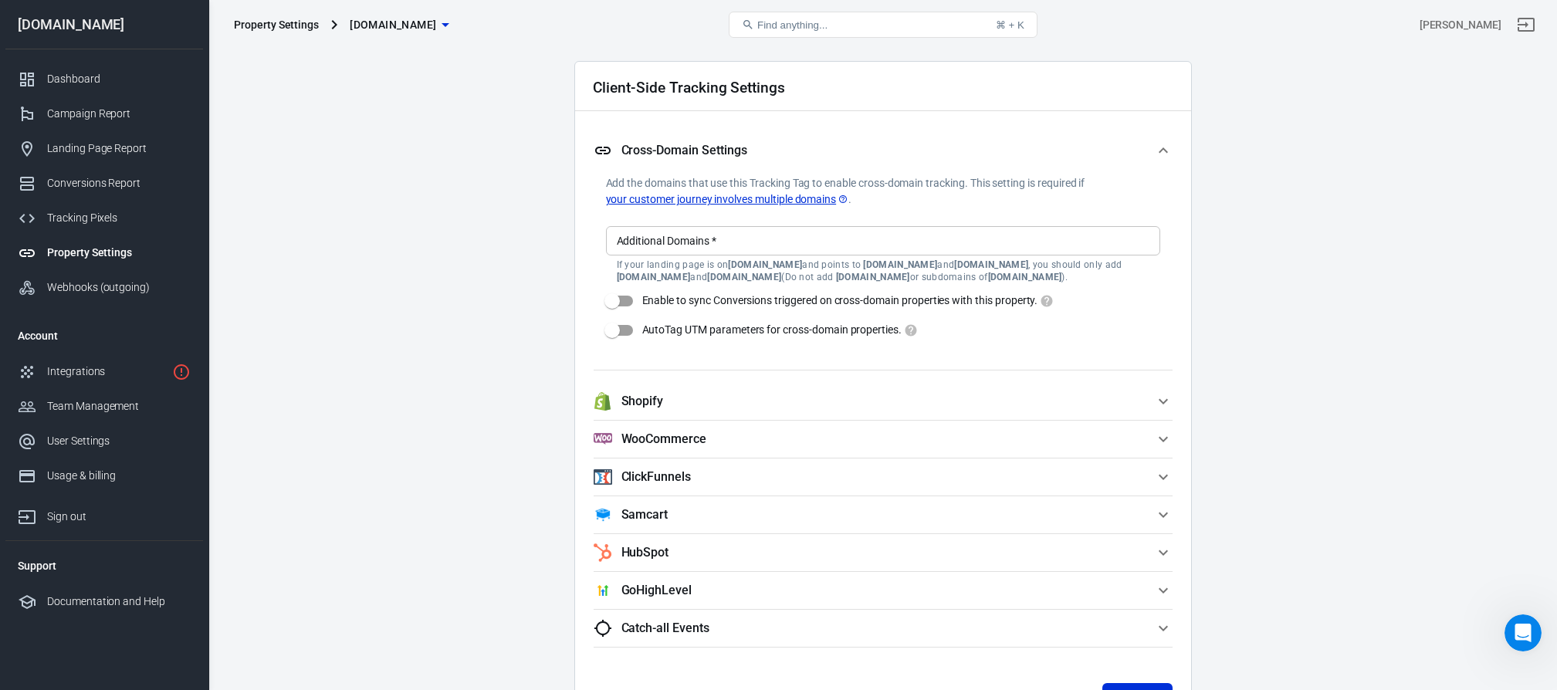
click at [719, 150] on h5 "Cross-Domain Settings" at bounding box center [684, 150] width 126 height 15
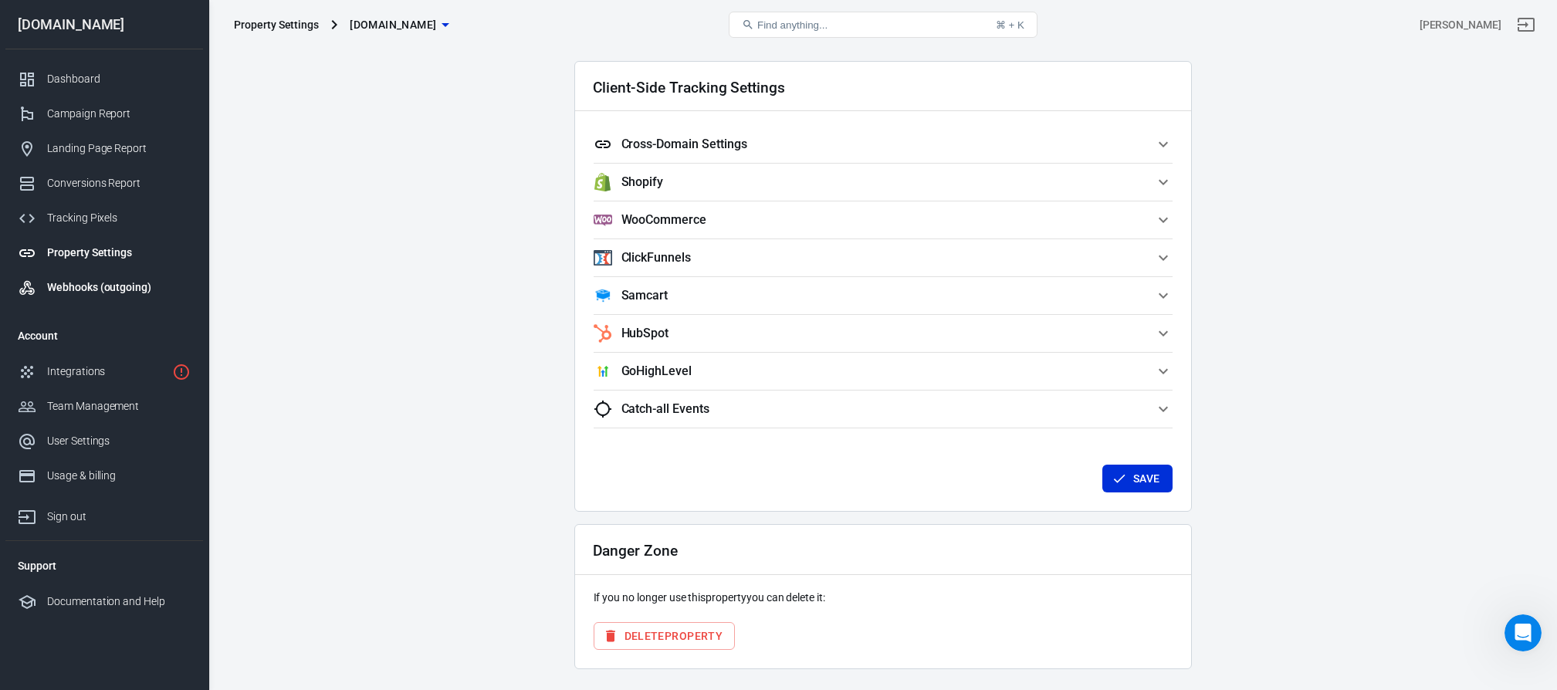
click at [98, 293] on div "Webhooks (outgoing)" at bounding box center [119, 287] width 144 height 16
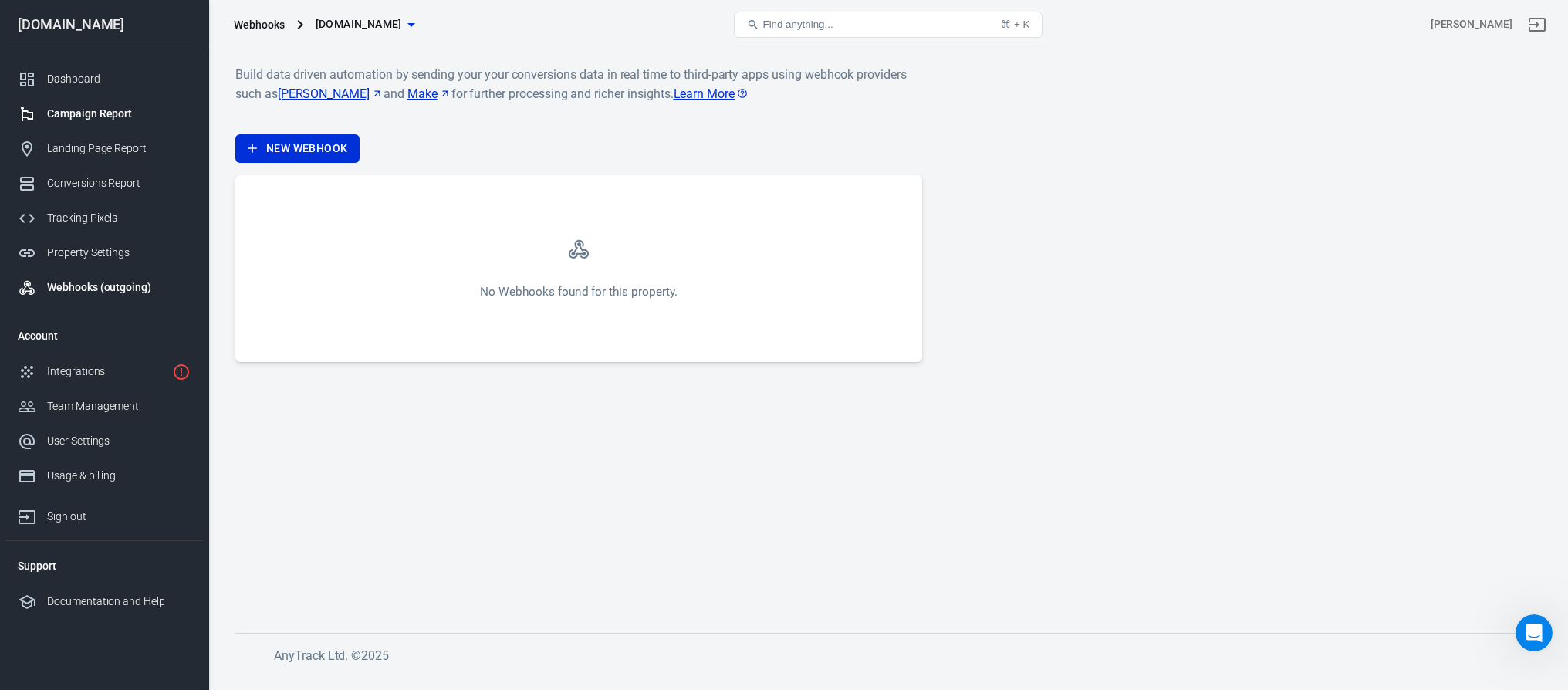
click at [84, 107] on div "Campaign Report" at bounding box center [119, 114] width 144 height 16
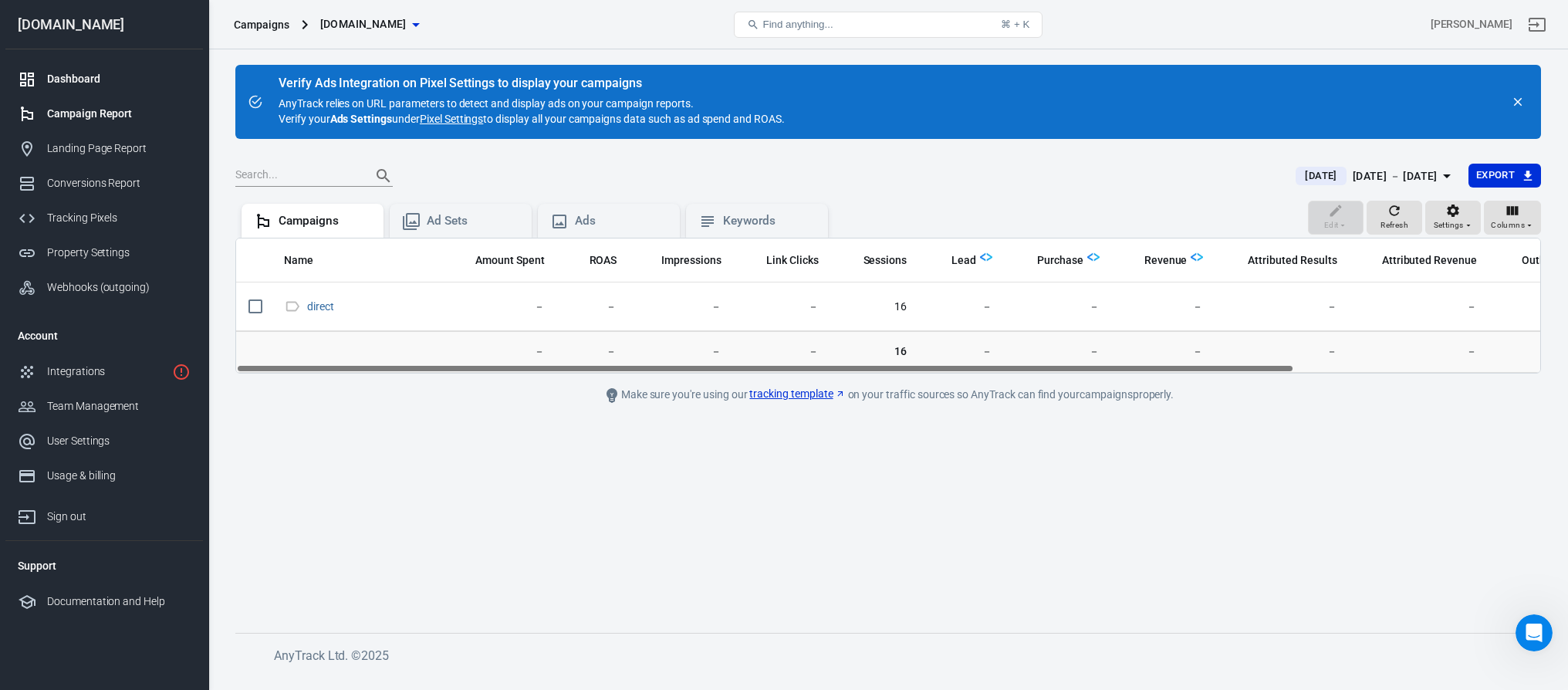
click at [67, 79] on div "Dashboard" at bounding box center [119, 79] width 144 height 16
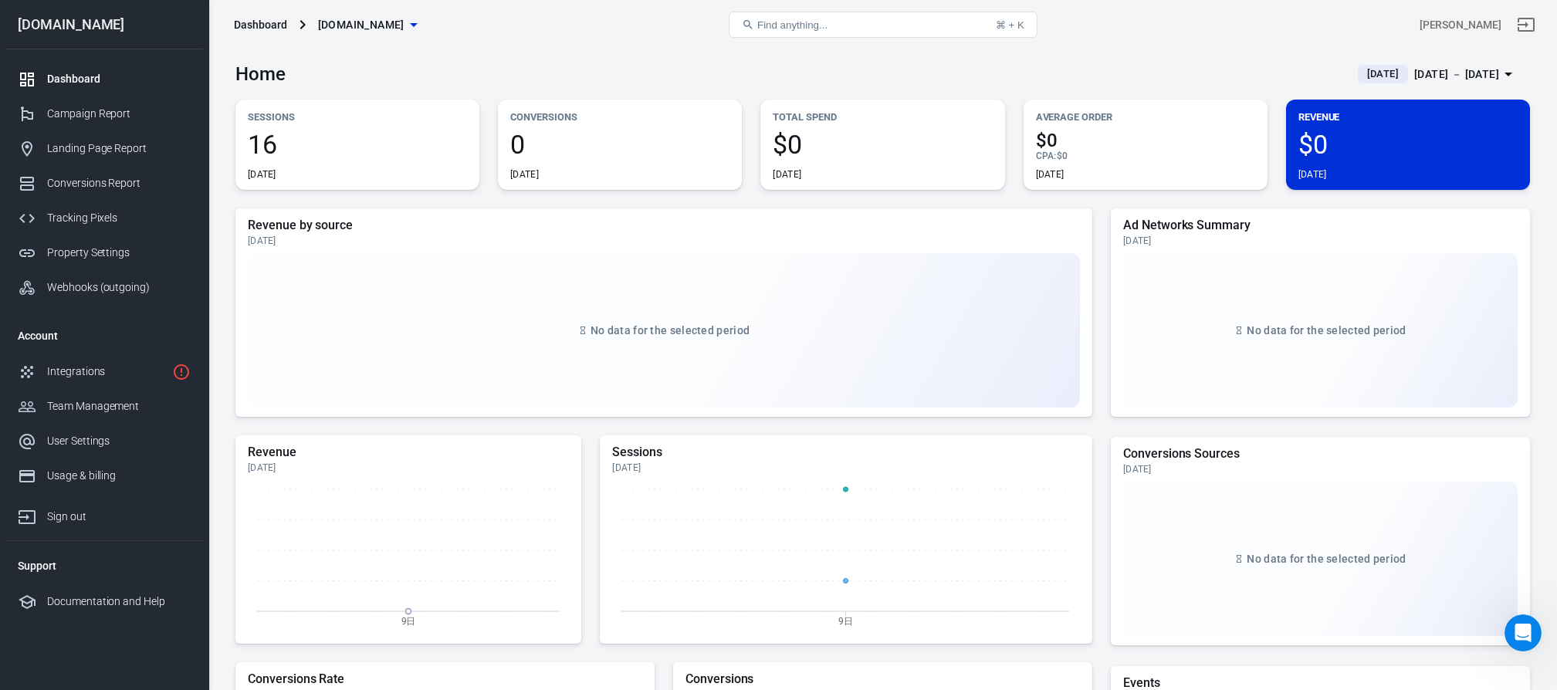
click at [80, 73] on div "Dashboard" at bounding box center [119, 79] width 144 height 16
